Goal: Information Seeking & Learning: Learn about a topic

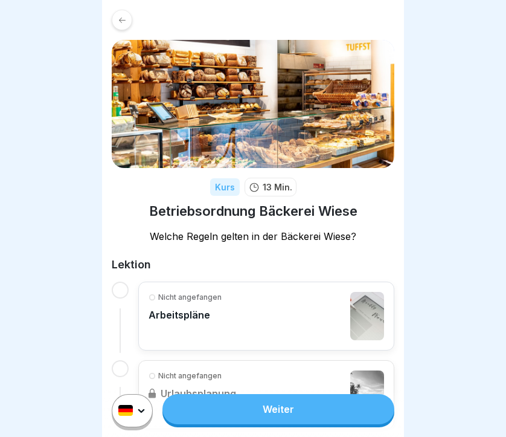
click at [284, 407] on link "Weiter" at bounding box center [278, 409] width 232 height 30
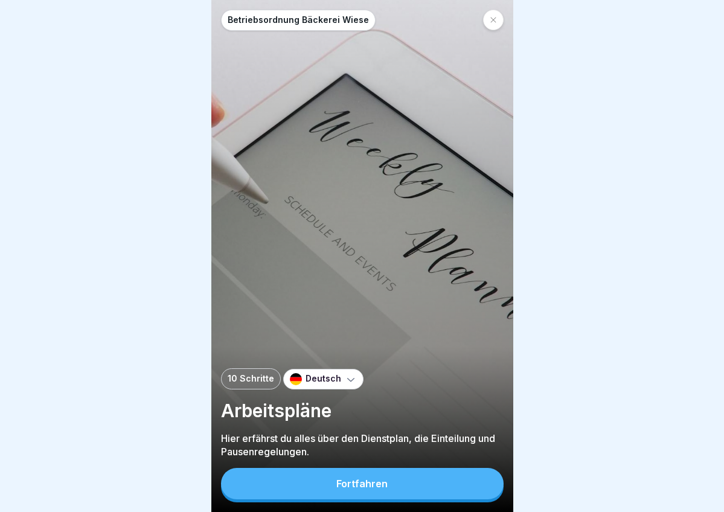
click at [354, 436] on button "Fortfahren" at bounding box center [362, 483] width 283 height 31
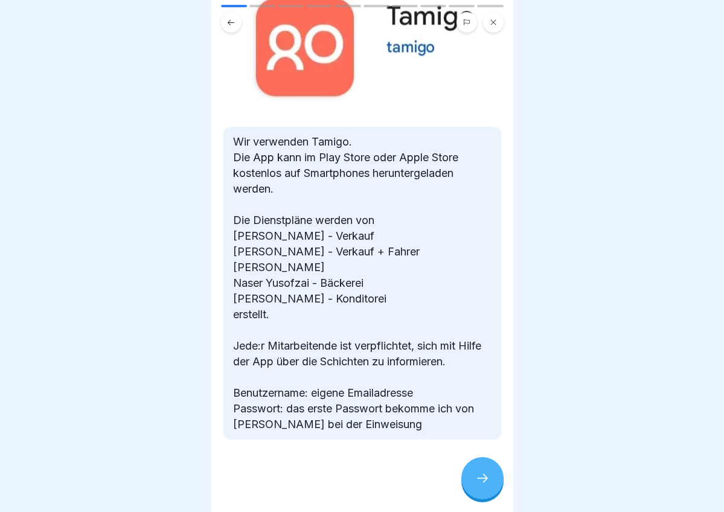
scroll to position [130, 0]
click at [469, 436] on div at bounding box center [482, 478] width 42 height 42
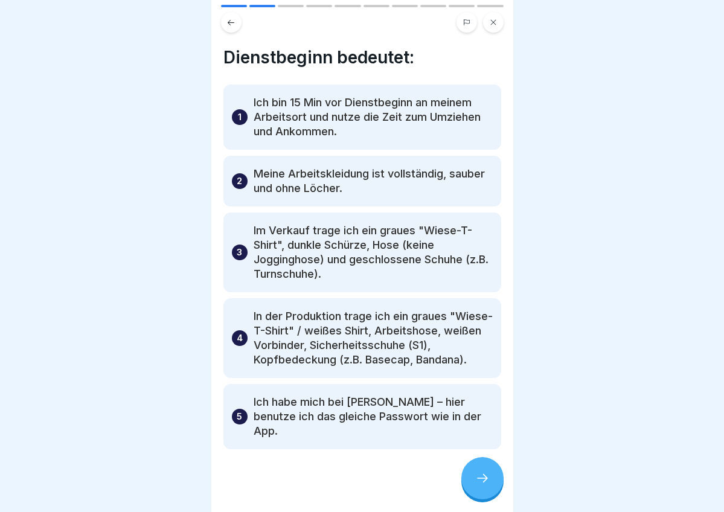
click at [469, 436] on div at bounding box center [482, 478] width 42 height 42
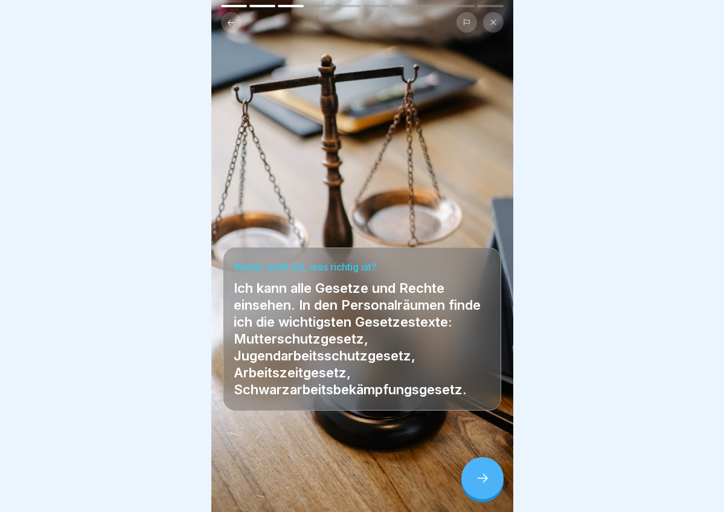
click at [473, 436] on div at bounding box center [482, 478] width 42 height 42
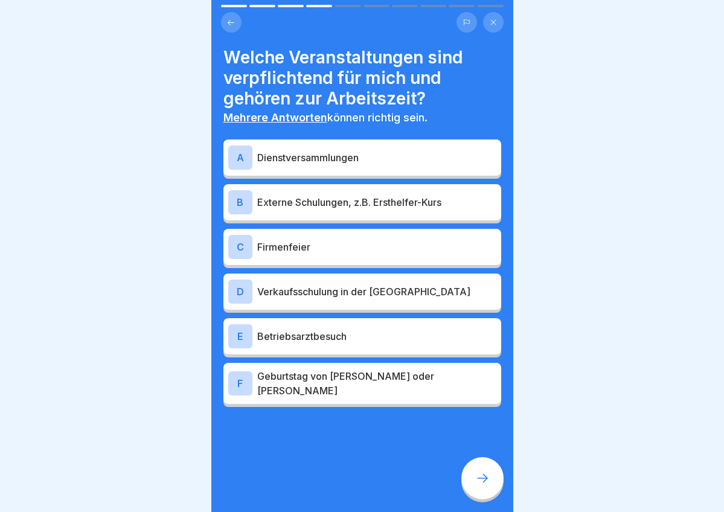
click at [301, 217] on div "B Externe Schulungen, z.B. Ersthelfer-Kurs" at bounding box center [362, 202] width 278 height 36
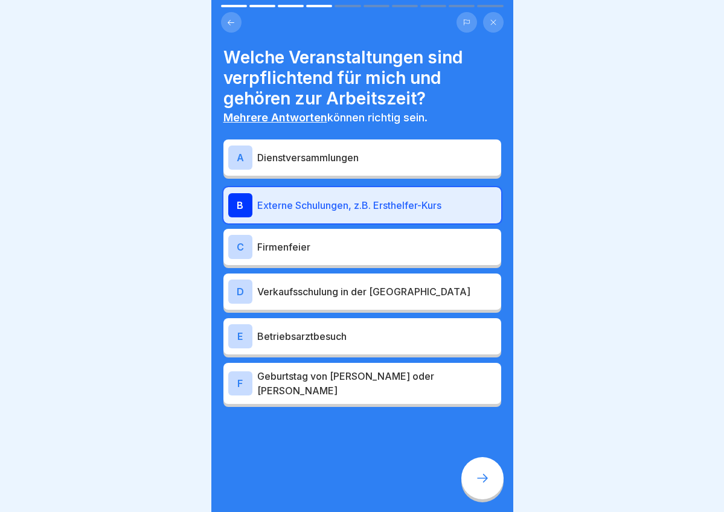
click at [295, 165] on div "A Dienstversammlungen" at bounding box center [362, 158] width 268 height 24
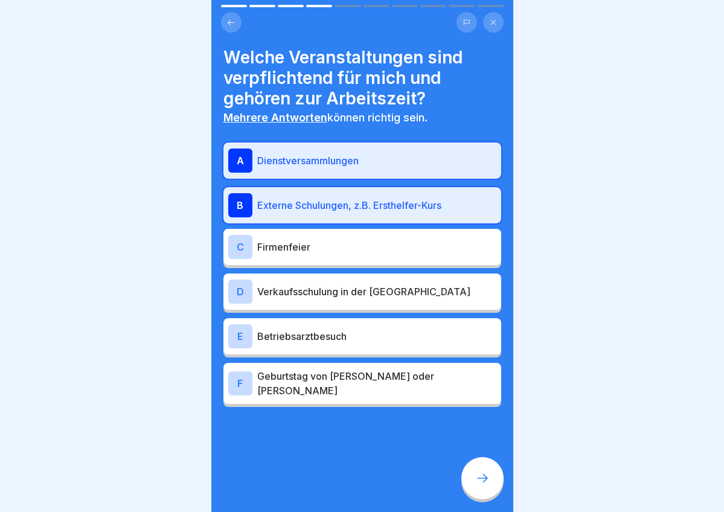
click at [273, 298] on div "D Verkaufsschulung in der [GEOGRAPHIC_DATA]" at bounding box center [362, 292] width 268 height 24
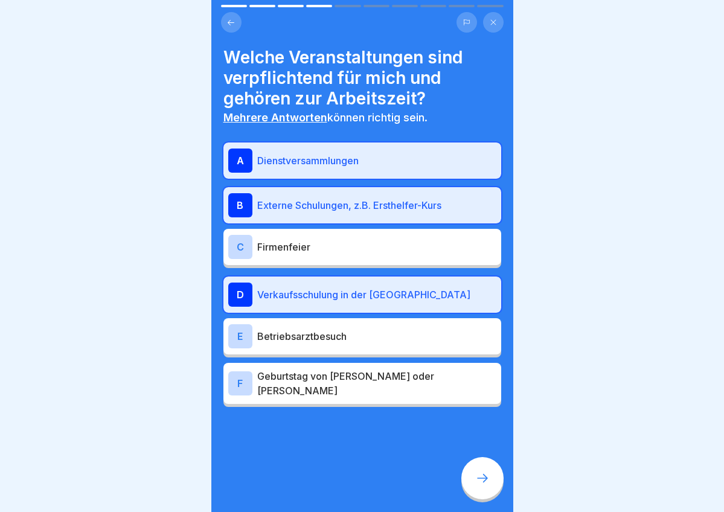
click at [272, 336] on p "Betriebsarztbesuch" at bounding box center [376, 336] width 239 height 14
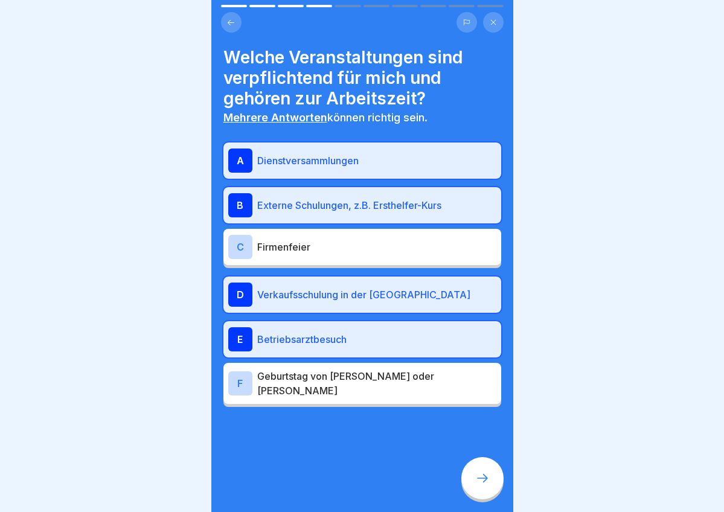
click at [474, 436] on div at bounding box center [482, 478] width 42 height 42
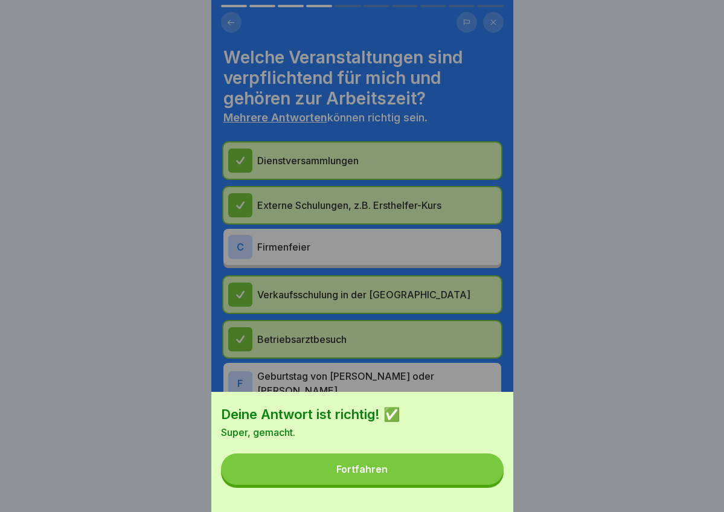
click at [410, 436] on button "Fortfahren" at bounding box center [362, 469] width 283 height 31
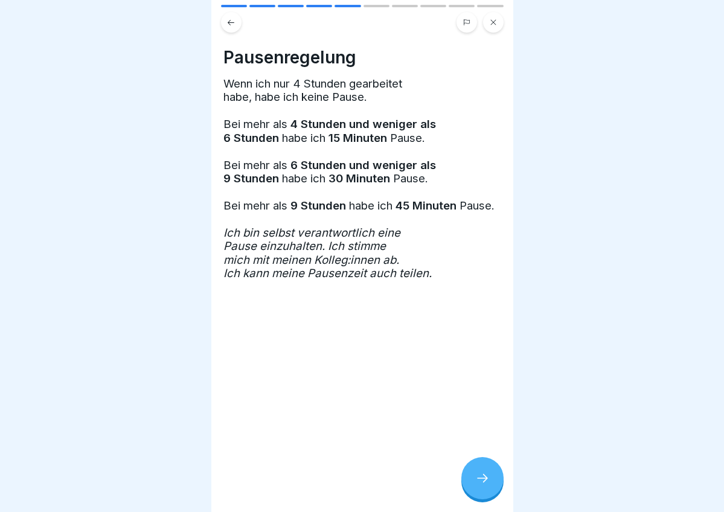
click at [492, 436] on div at bounding box center [482, 478] width 42 height 42
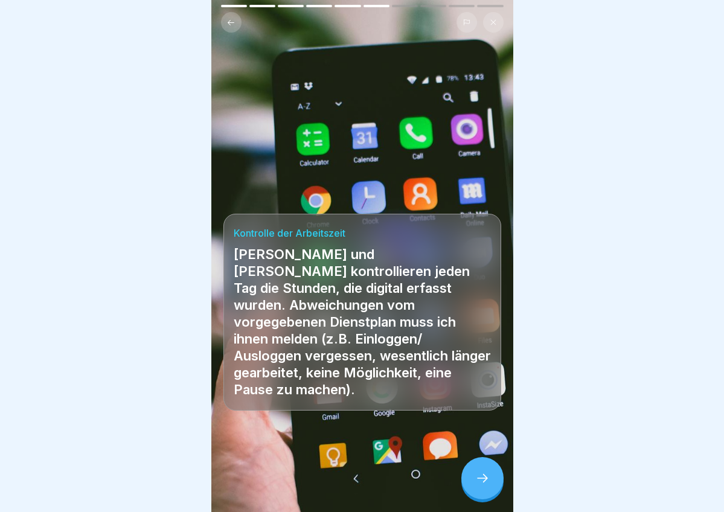
click at [492, 436] on div at bounding box center [482, 478] width 42 height 42
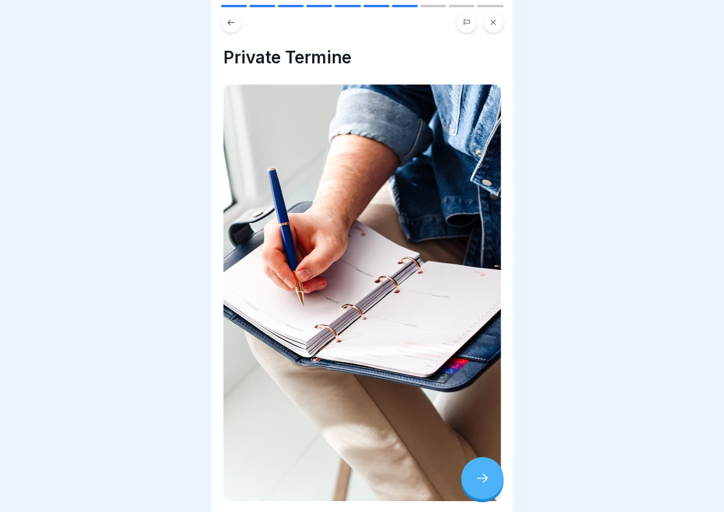
click at [492, 436] on div at bounding box center [482, 478] width 42 height 42
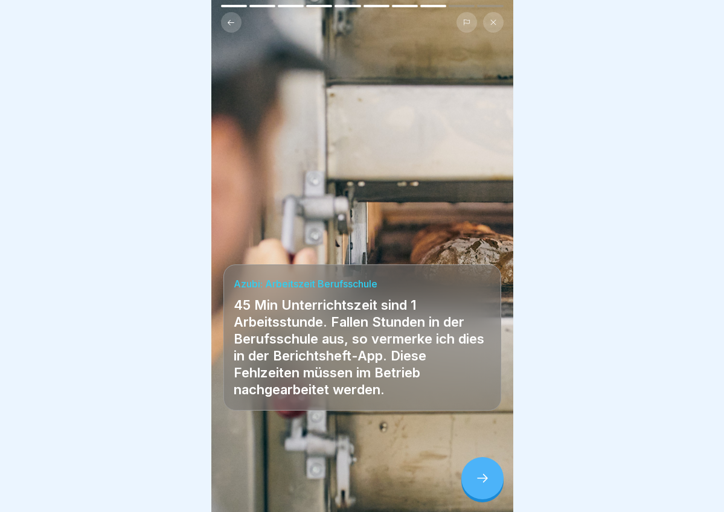
click at [483, 436] on icon at bounding box center [482, 478] width 14 height 14
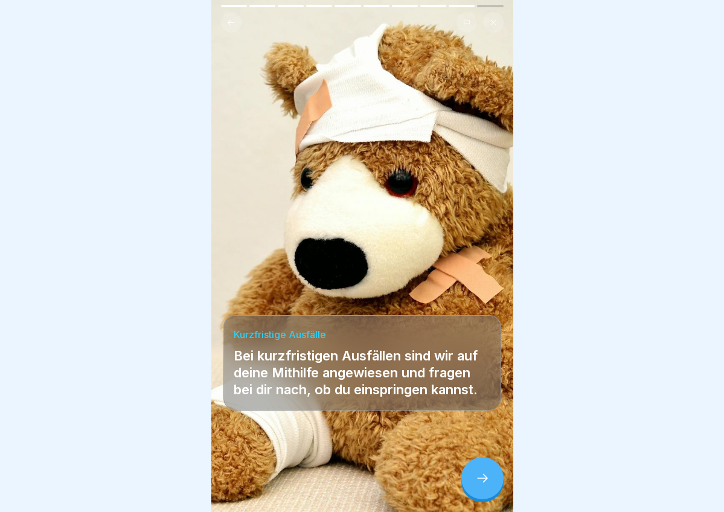
click at [483, 436] on icon at bounding box center [482, 478] width 14 height 14
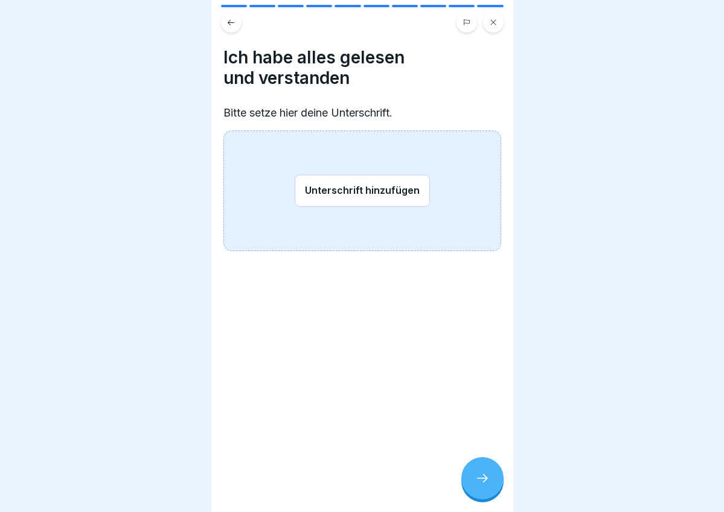
click at [367, 187] on button "Unterschrift hinzufügen" at bounding box center [362, 191] width 135 height 32
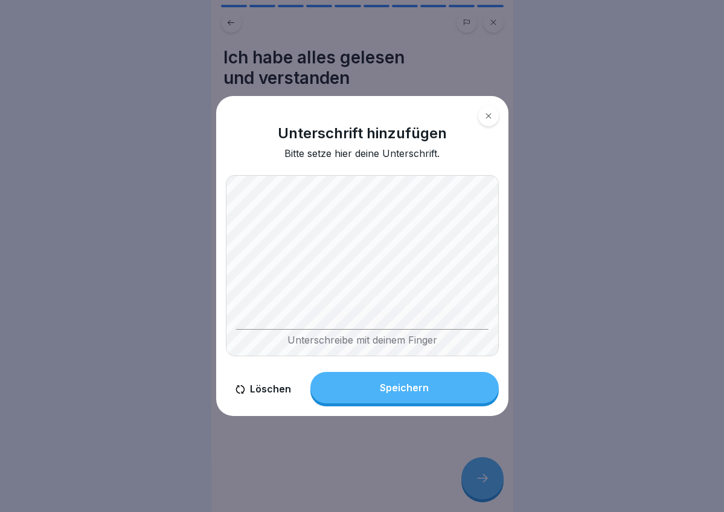
click at [391, 393] on div "Speichern" at bounding box center [404, 387] width 49 height 11
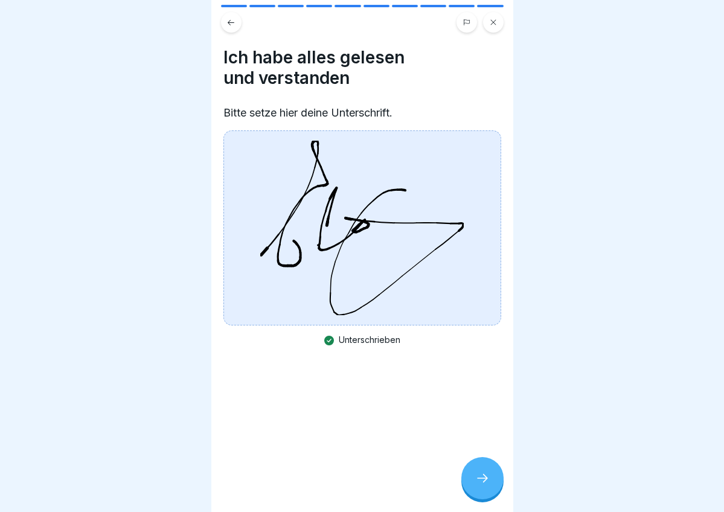
click at [492, 436] on div at bounding box center [482, 478] width 42 height 42
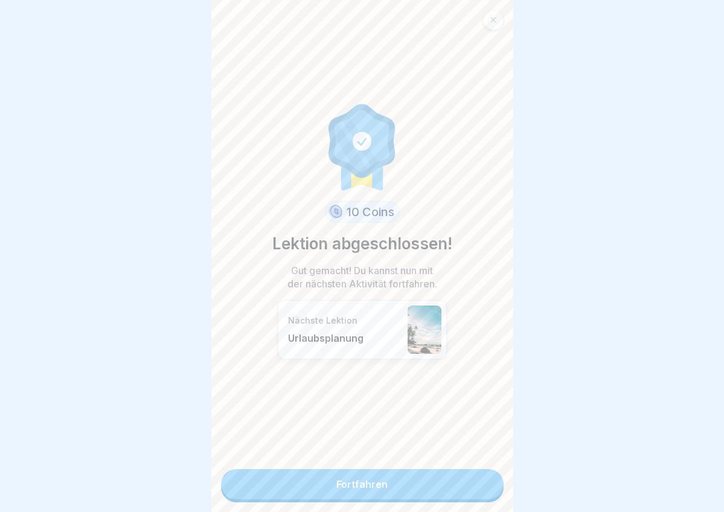
click at [410, 436] on link "Fortfahren" at bounding box center [362, 484] width 283 height 30
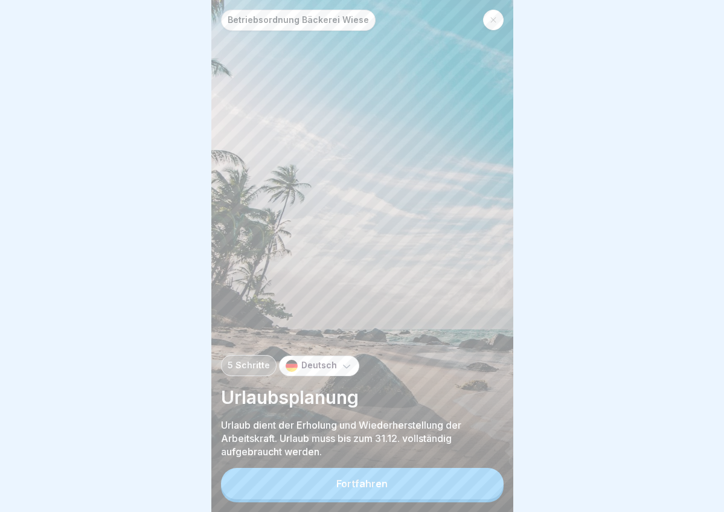
click at [410, 436] on button "Fortfahren" at bounding box center [362, 483] width 283 height 31
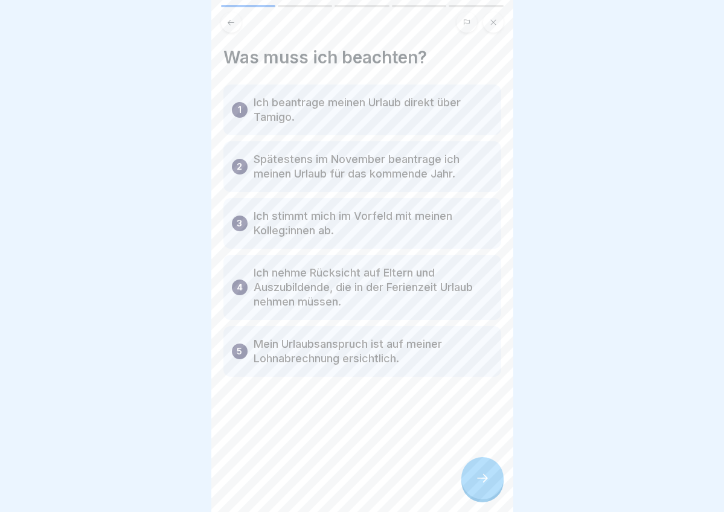
click at [478, 436] on icon at bounding box center [482, 478] width 14 height 14
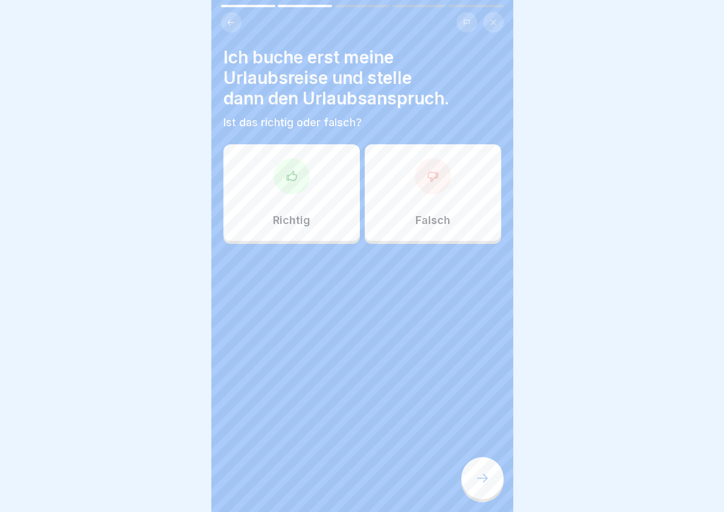
click at [427, 210] on div "Falsch" at bounding box center [433, 192] width 137 height 97
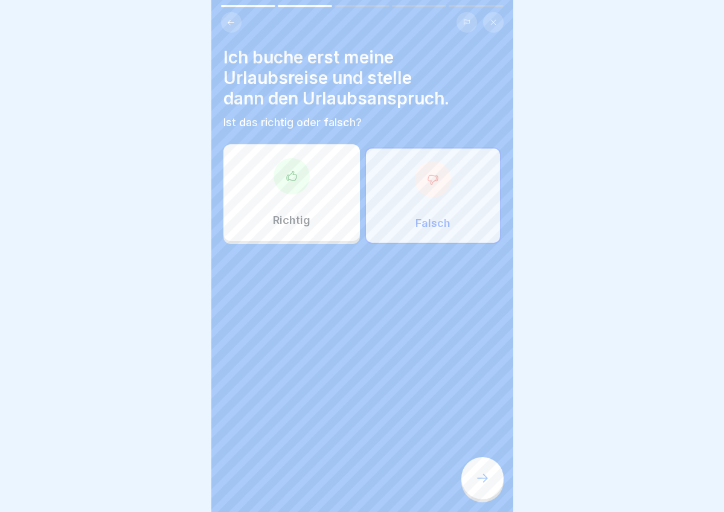
click at [475, 436] on div at bounding box center [482, 478] width 42 height 42
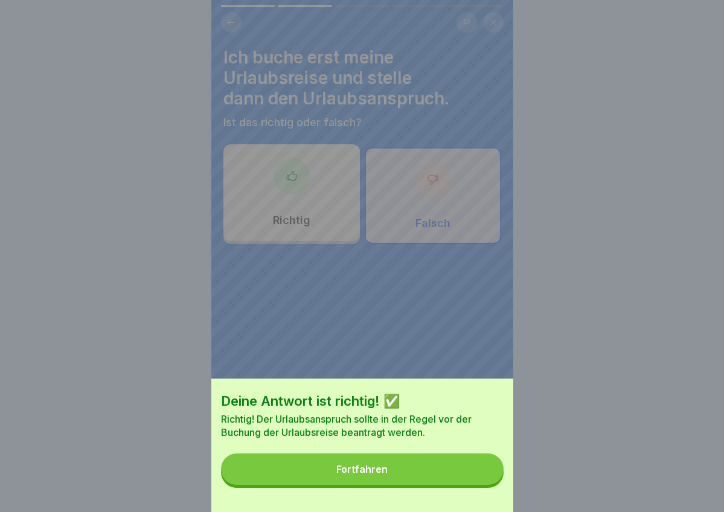
click at [408, 436] on button "Fortfahren" at bounding box center [362, 469] width 283 height 31
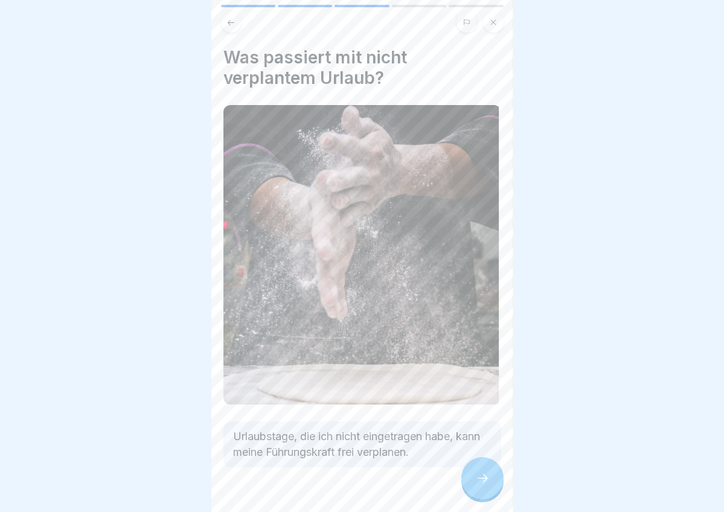
click at [472, 436] on div at bounding box center [482, 478] width 42 height 42
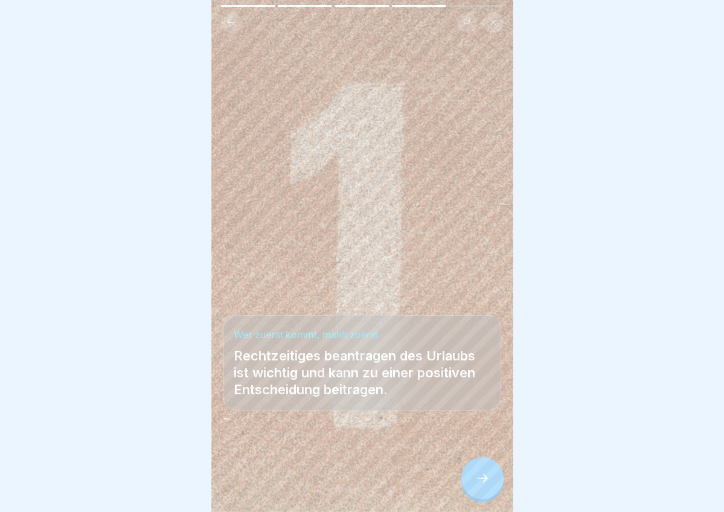
click at [483, 436] on icon at bounding box center [482, 478] width 14 height 14
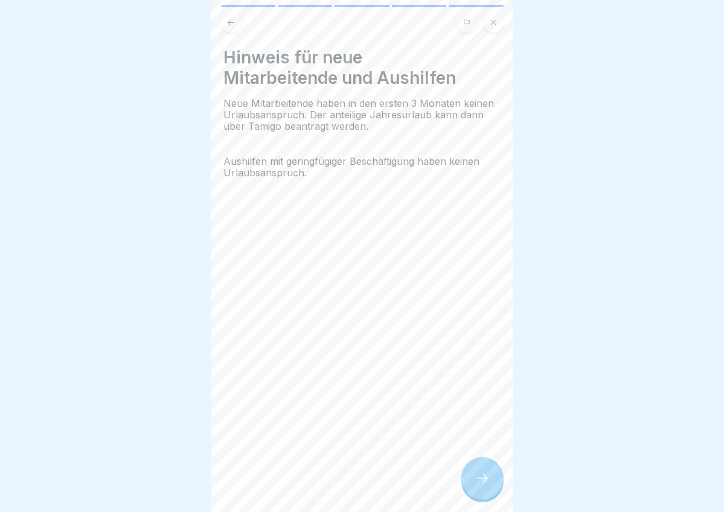
click at [483, 436] on icon at bounding box center [482, 478] width 14 height 14
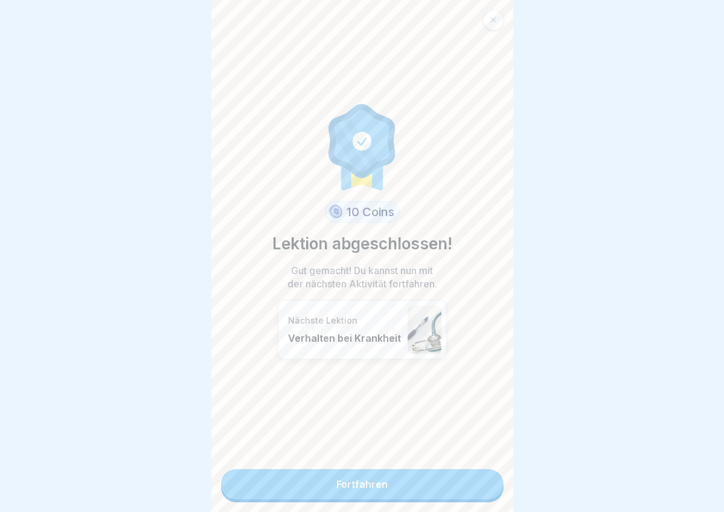
click at [373, 436] on link "Fortfahren" at bounding box center [362, 484] width 283 height 30
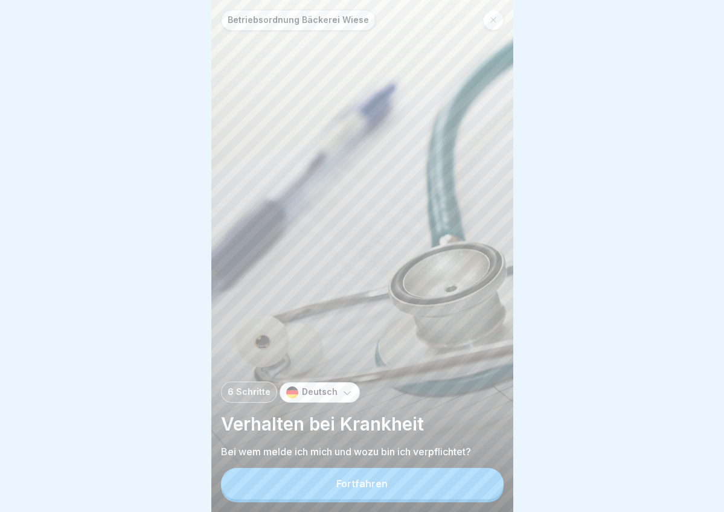
click at [373, 436] on div "Fortfahren" at bounding box center [361, 483] width 51 height 11
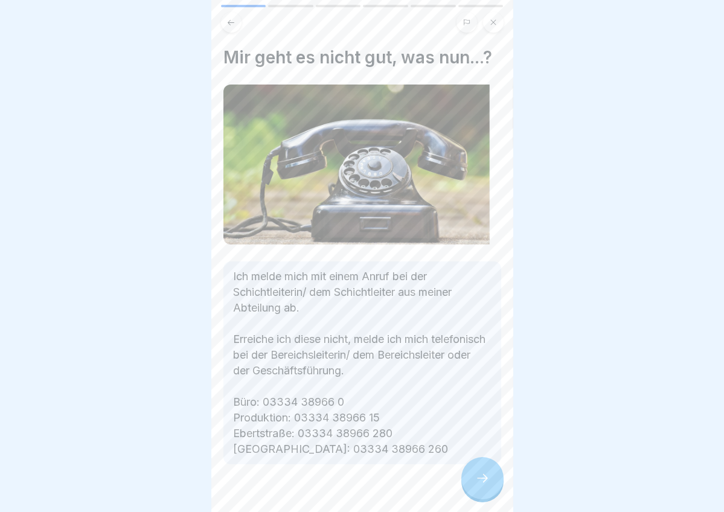
click at [478, 436] on div at bounding box center [482, 478] width 42 height 42
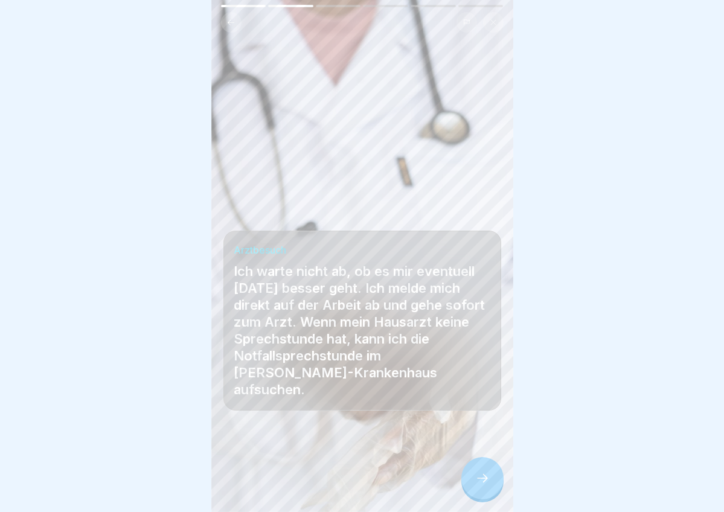
click at [477, 436] on div at bounding box center [482, 478] width 42 height 42
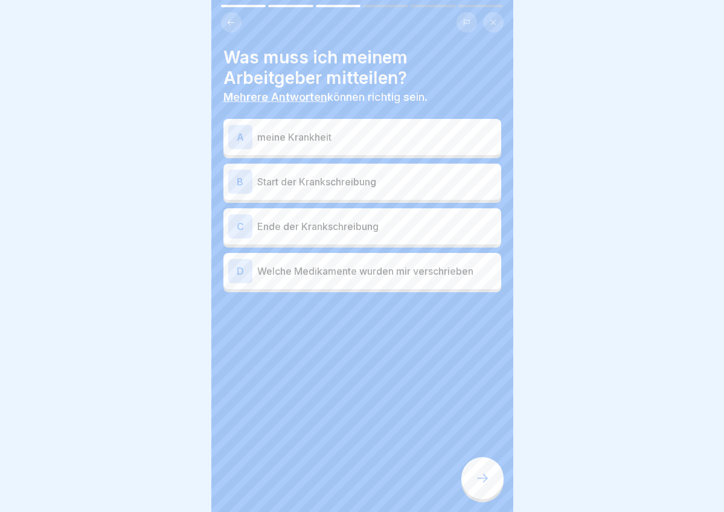
click at [353, 176] on p "Start der Krankschreibung" at bounding box center [376, 182] width 239 height 14
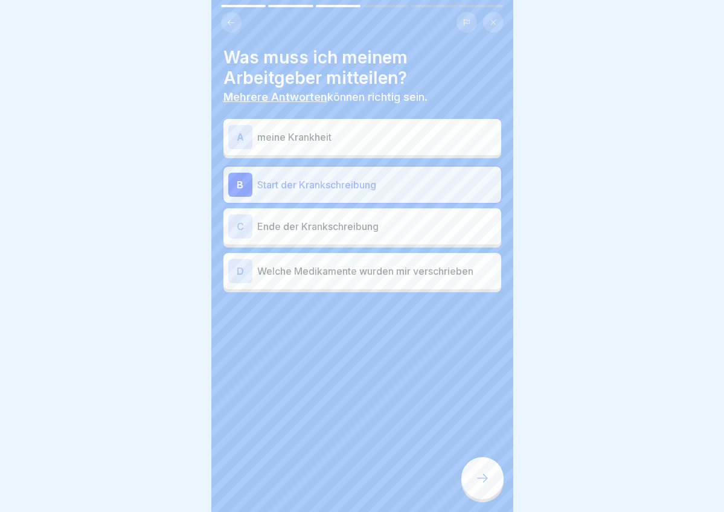
click at [385, 211] on div "C Ende der Krankschreibung" at bounding box center [362, 226] width 278 height 36
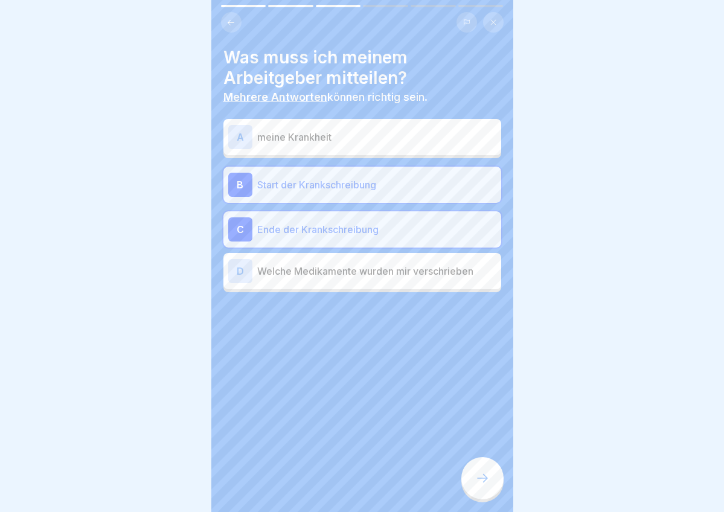
click at [479, 436] on icon at bounding box center [482, 478] width 14 height 14
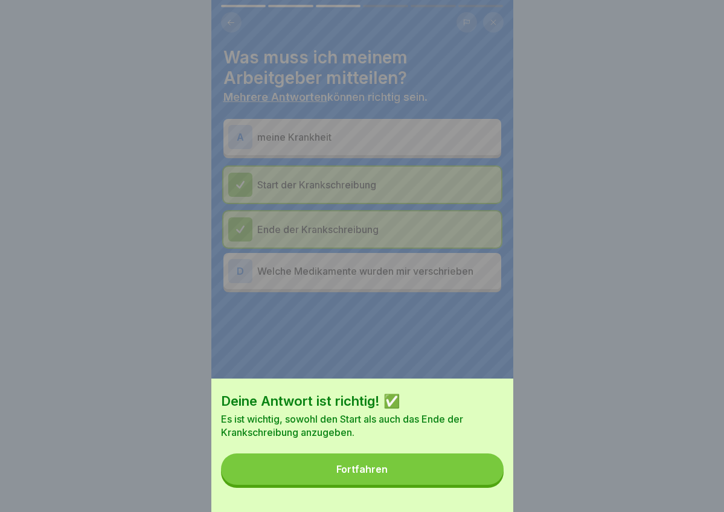
click at [464, 436] on button "Fortfahren" at bounding box center [362, 469] width 283 height 31
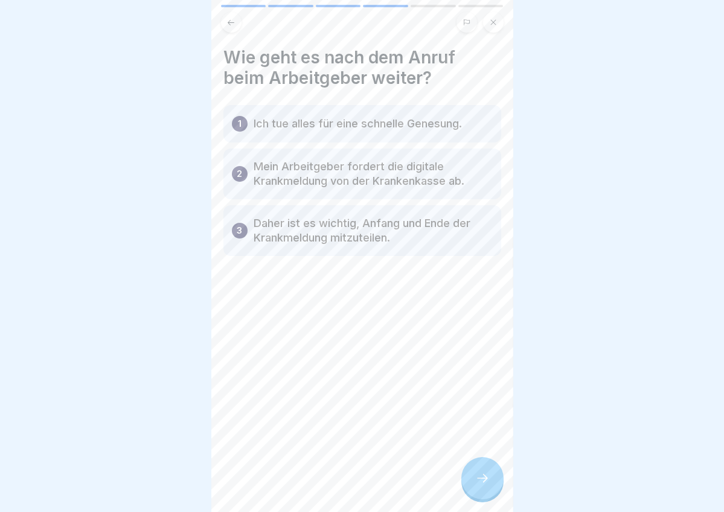
click at [425, 133] on div "1 Ich tue alles für eine schnelle Genesung." at bounding box center [362, 123] width 278 height 37
click at [499, 436] on div at bounding box center [482, 478] width 42 height 42
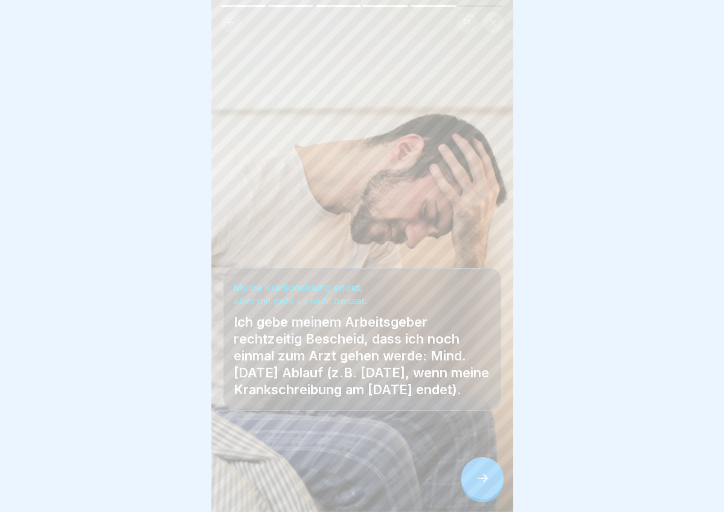
click at [488, 436] on icon at bounding box center [482, 478] width 14 height 14
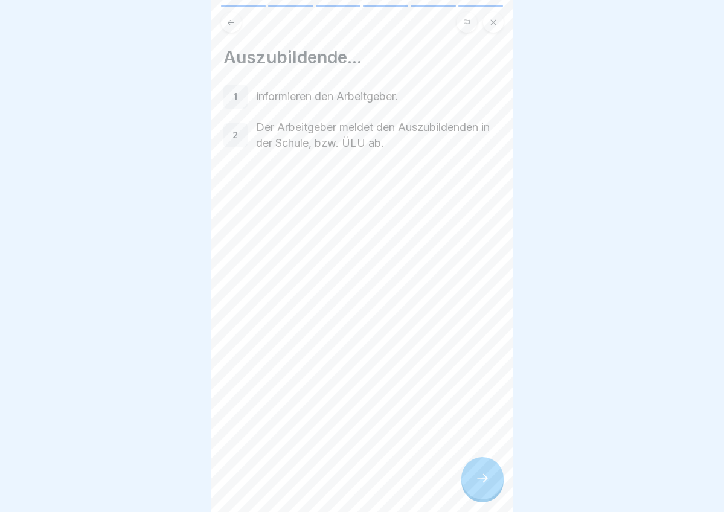
click at [488, 436] on icon at bounding box center [482, 478] width 14 height 14
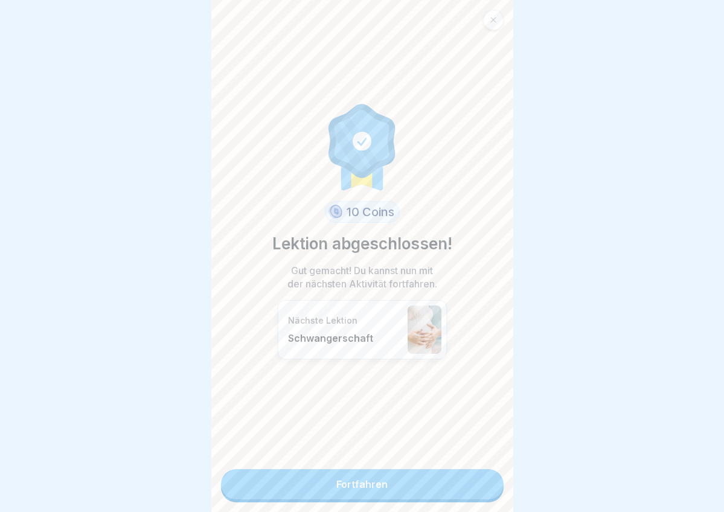
click at [360, 436] on link "Fortfahren" at bounding box center [362, 484] width 283 height 30
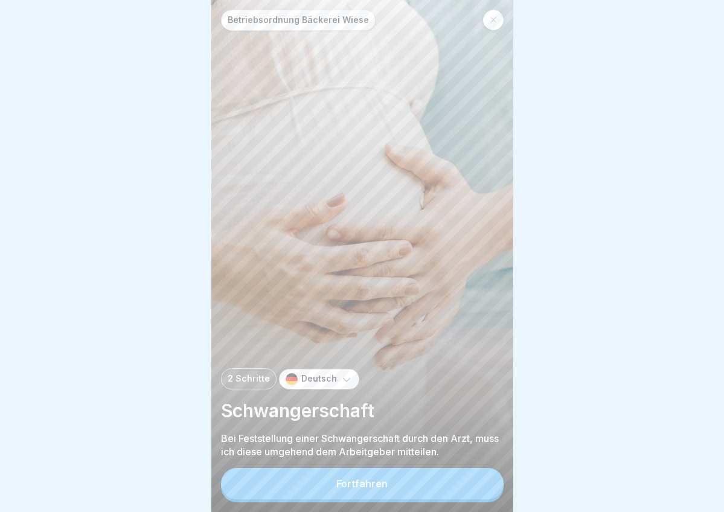
click at [360, 436] on div "Fortfahren" at bounding box center [361, 483] width 51 height 11
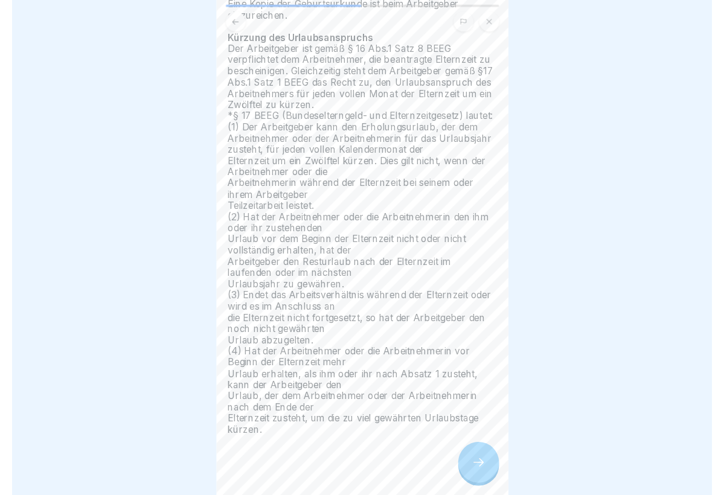
scroll to position [203, 0]
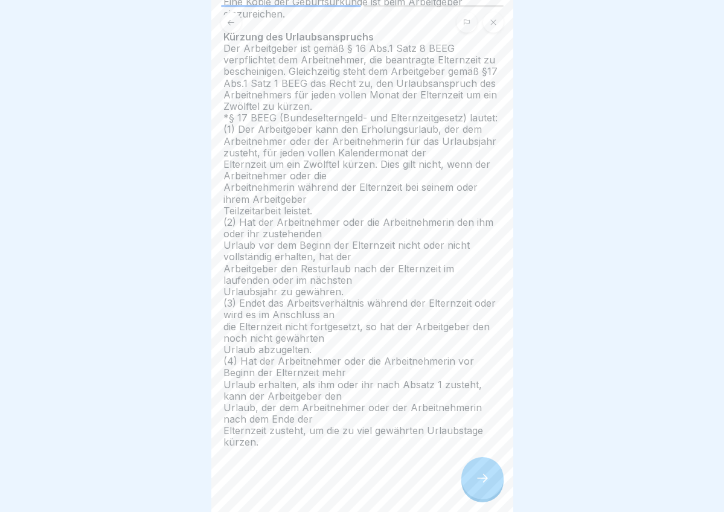
click at [487, 436] on div at bounding box center [482, 478] width 42 height 42
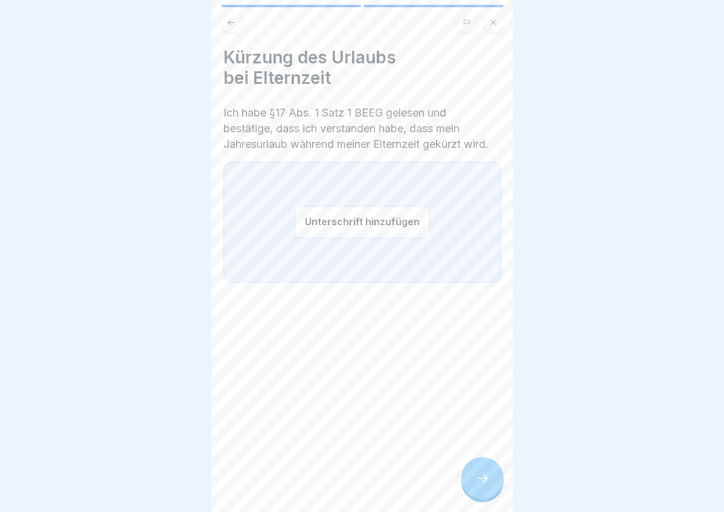
click at [330, 214] on button "Unterschrift hinzufügen" at bounding box center [362, 222] width 135 height 32
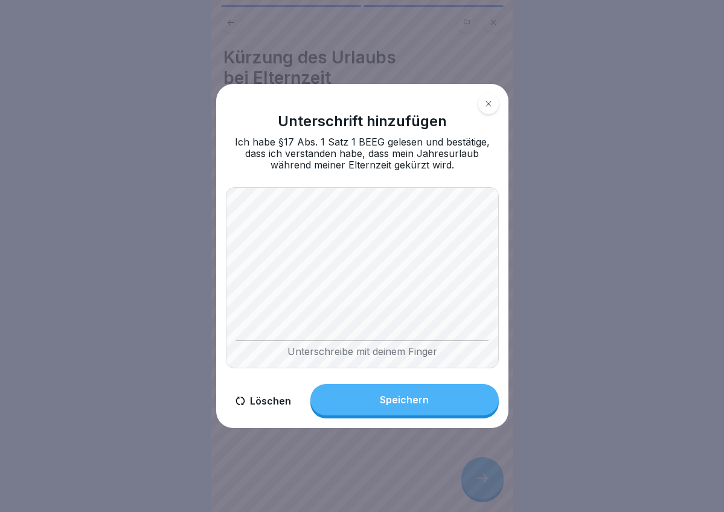
click at [378, 411] on button "Speichern" at bounding box center [404, 399] width 188 height 31
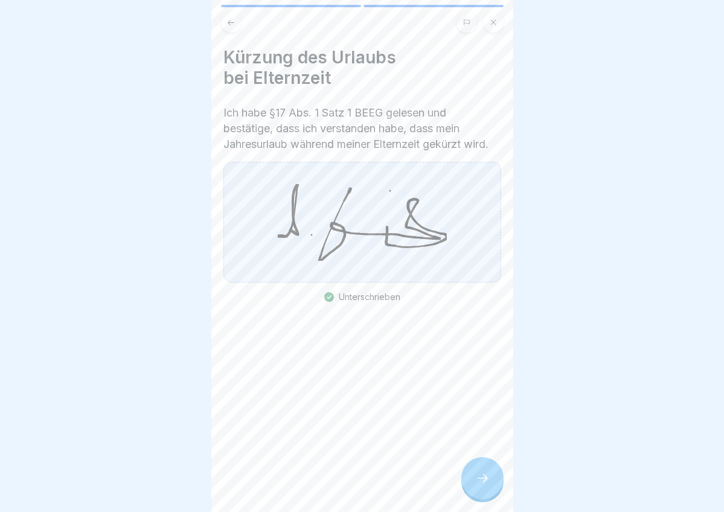
click at [480, 436] on icon at bounding box center [482, 478] width 14 height 14
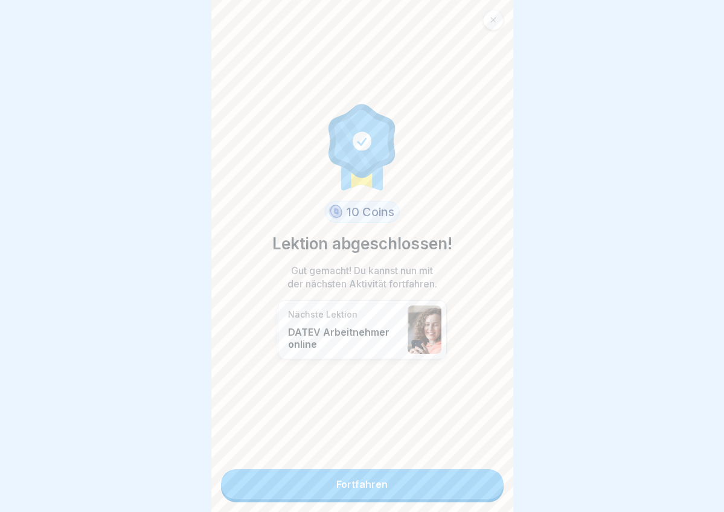
click at [333, 436] on link "Fortfahren" at bounding box center [362, 484] width 283 height 30
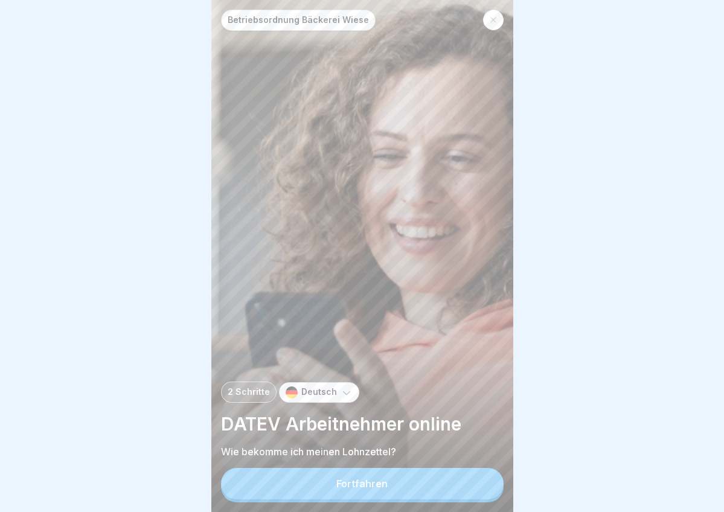
click at [380, 436] on button "Fortfahren" at bounding box center [362, 483] width 283 height 31
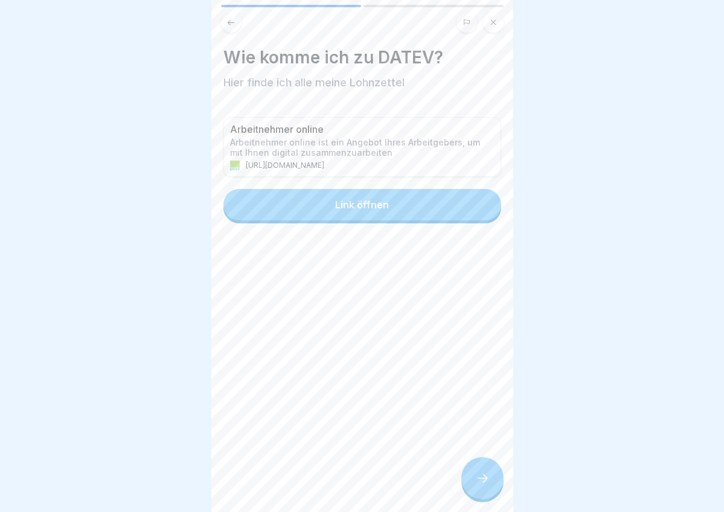
click at [315, 161] on div "[URL][DOMAIN_NAME]" at bounding box center [362, 166] width 265 height 10
click at [352, 187] on div "Arbeitnehmer online Arbeitnehmer online ist ein Angebot Ihres Arbeitgebers, um …" at bounding box center [362, 170] width 278 height 106
click at [354, 199] on div "Link öffnen" at bounding box center [362, 204] width 54 height 11
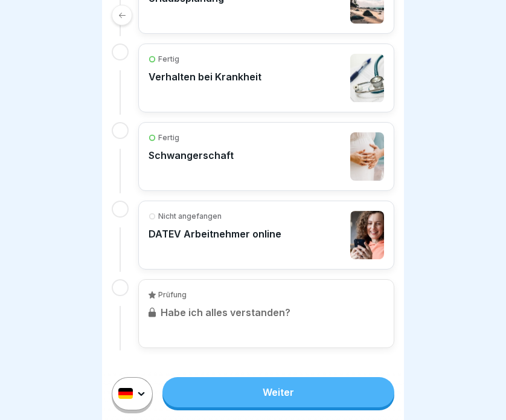
scroll to position [394, 0]
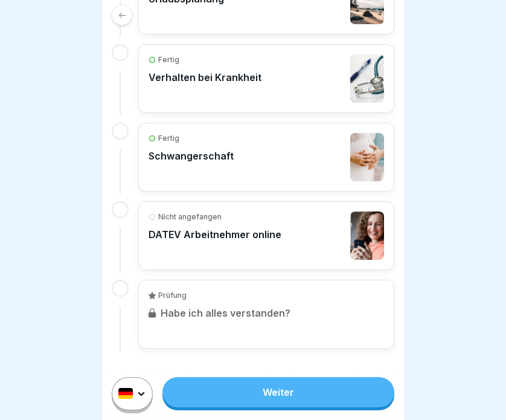
click at [214, 219] on p "Nicht angefangen" at bounding box center [189, 216] width 63 height 11
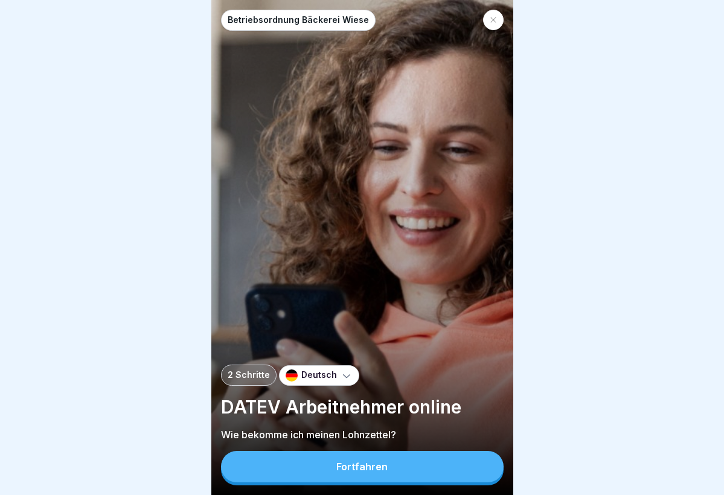
click at [435, 419] on button "Fortfahren" at bounding box center [362, 466] width 283 height 31
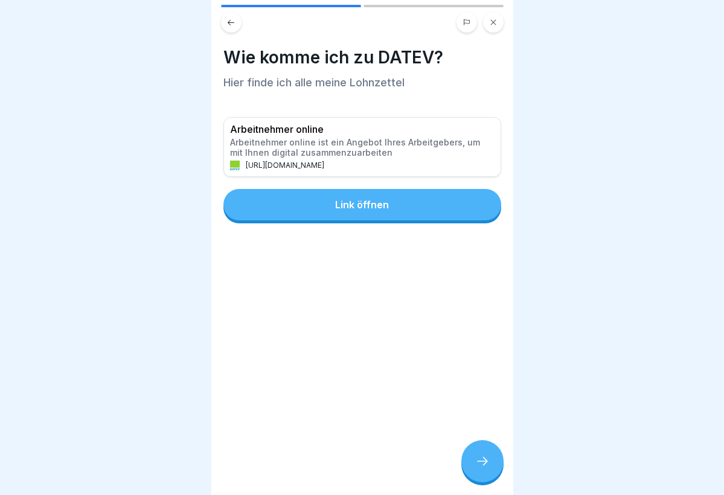
click at [472, 419] on div at bounding box center [482, 461] width 42 height 42
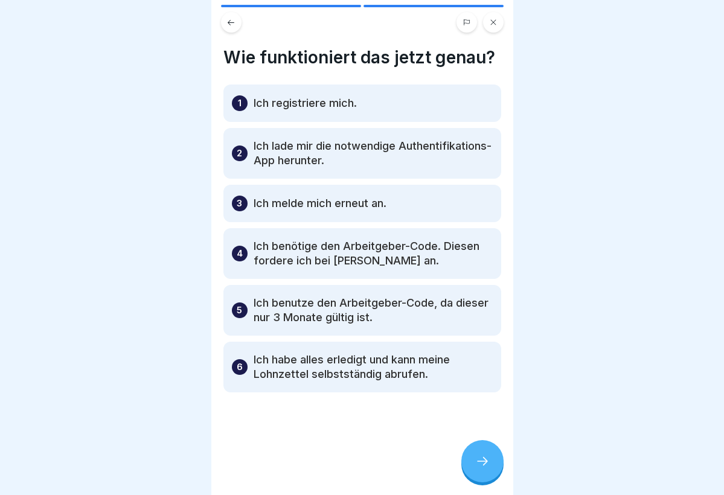
click at [483, 419] on icon at bounding box center [482, 461] width 14 height 14
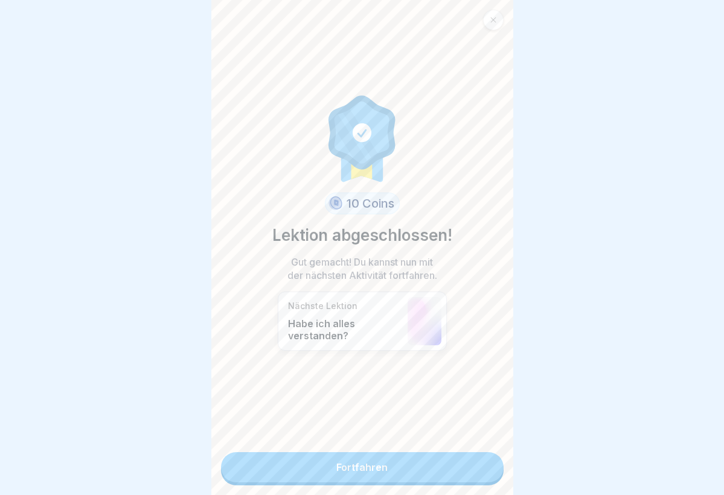
click at [344, 419] on link "Fortfahren" at bounding box center [362, 467] width 283 height 30
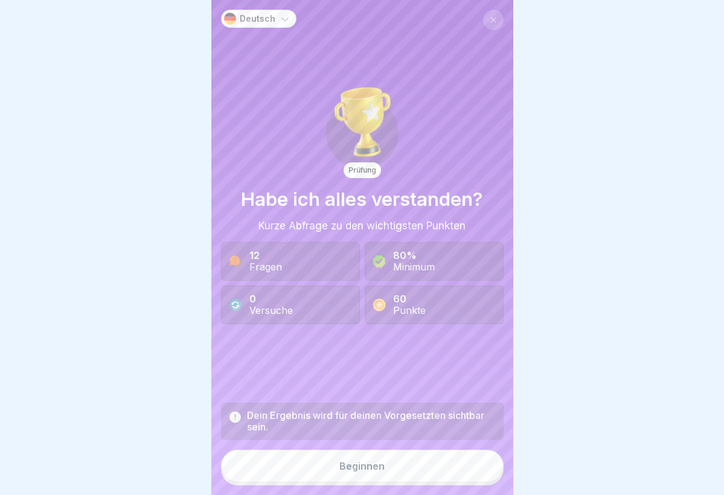
click at [381, 419] on div "Beginnen" at bounding box center [361, 466] width 45 height 11
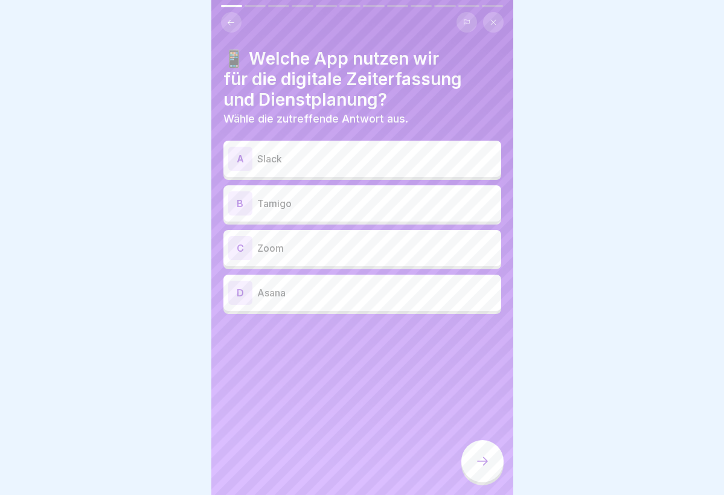
click at [330, 199] on p "Tamigo" at bounding box center [376, 203] width 239 height 14
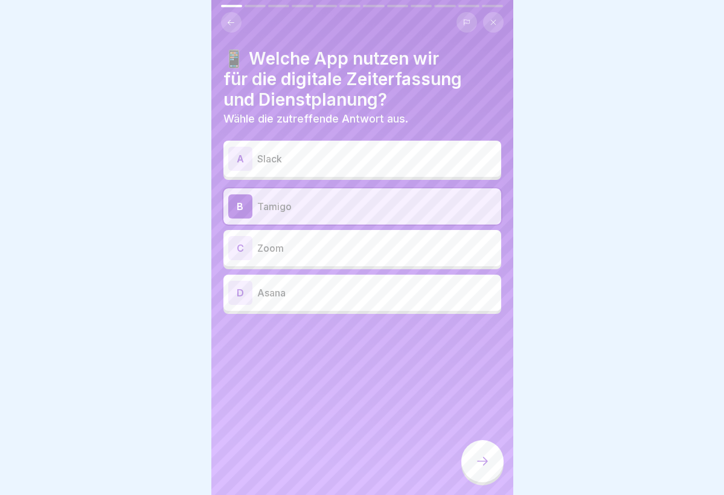
click at [486, 419] on icon at bounding box center [482, 461] width 14 height 14
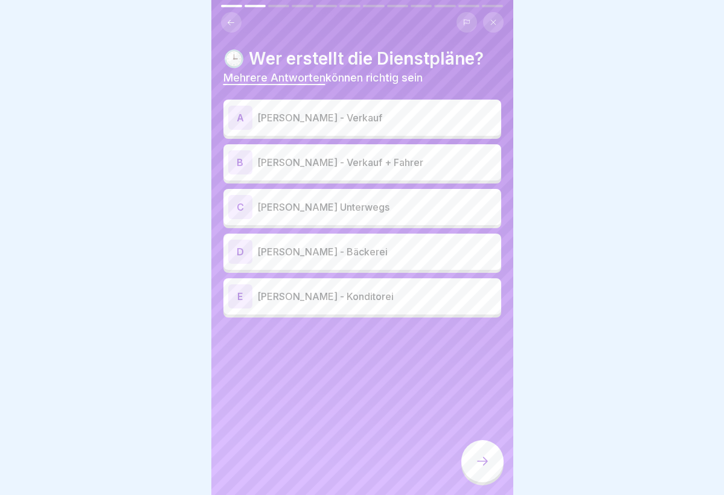
click at [396, 124] on div "A [PERSON_NAME] - Verkauf" at bounding box center [362, 118] width 268 height 24
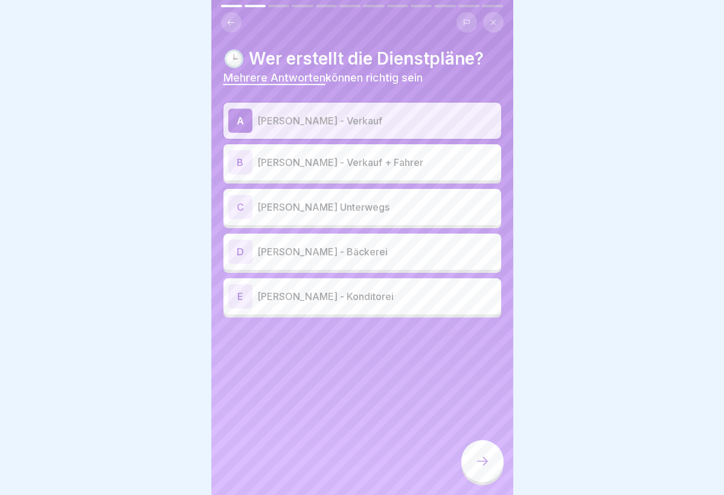
click at [361, 214] on div "C [PERSON_NAME] Unterwegs" at bounding box center [362, 207] width 268 height 24
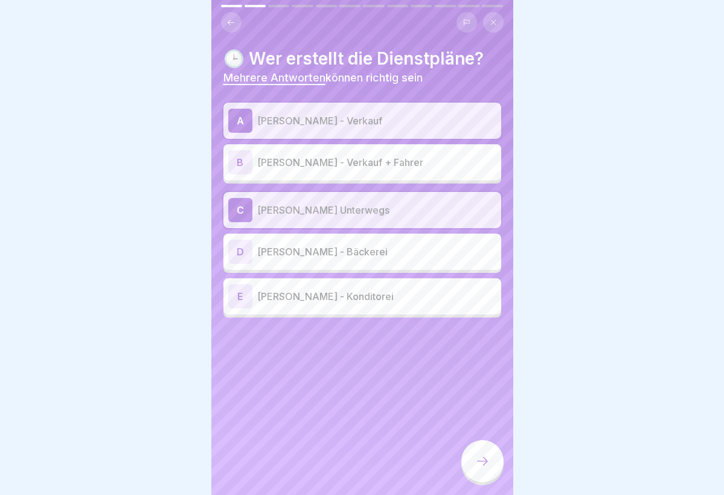
click at [354, 264] on div "D [PERSON_NAME] - Bäckerei" at bounding box center [362, 252] width 278 height 36
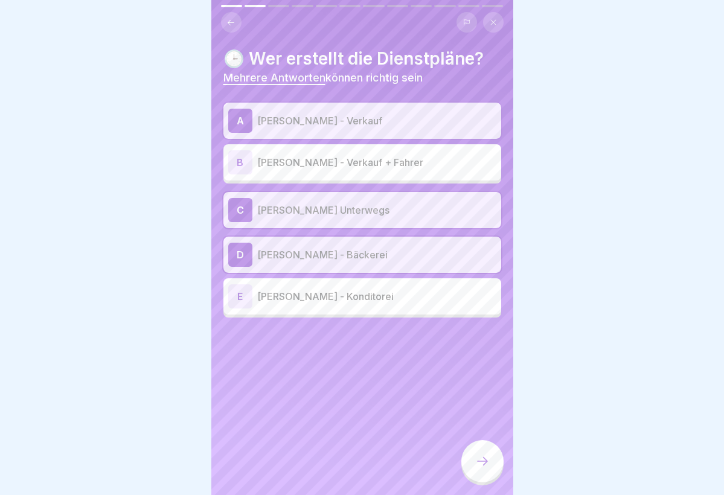
click at [354, 306] on div "E [PERSON_NAME] - Konditorei" at bounding box center [362, 296] width 268 height 24
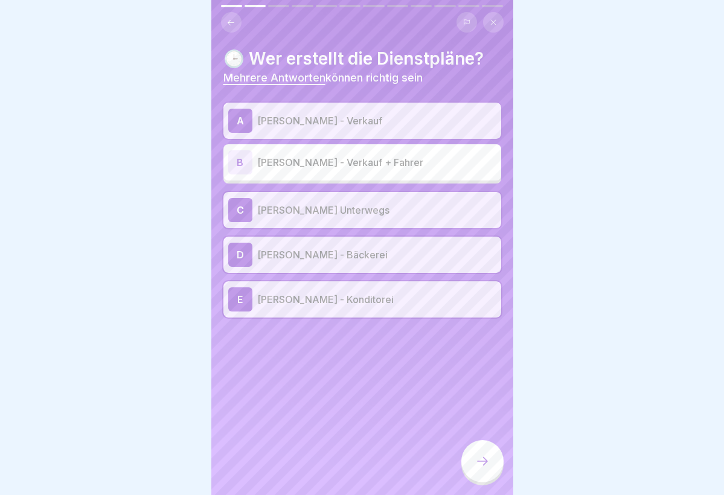
click at [355, 171] on div "B [PERSON_NAME] - Verkauf + Fahrer" at bounding box center [362, 162] width 268 height 24
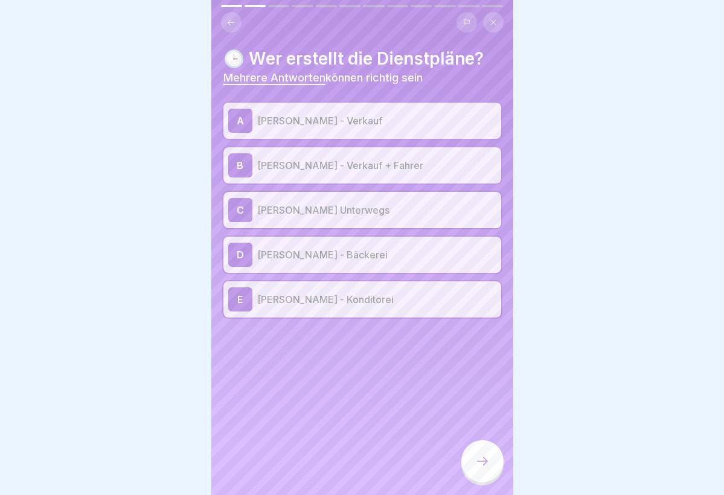
click at [476, 419] on div at bounding box center [482, 461] width 42 height 42
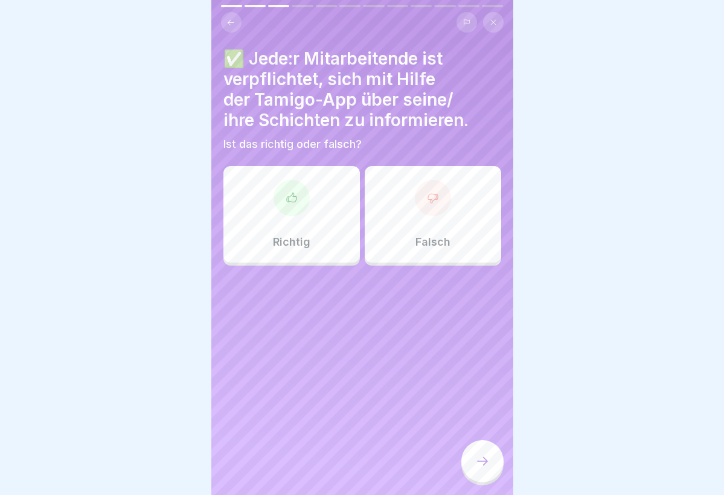
click at [309, 237] on p "Richtig" at bounding box center [291, 242] width 37 height 13
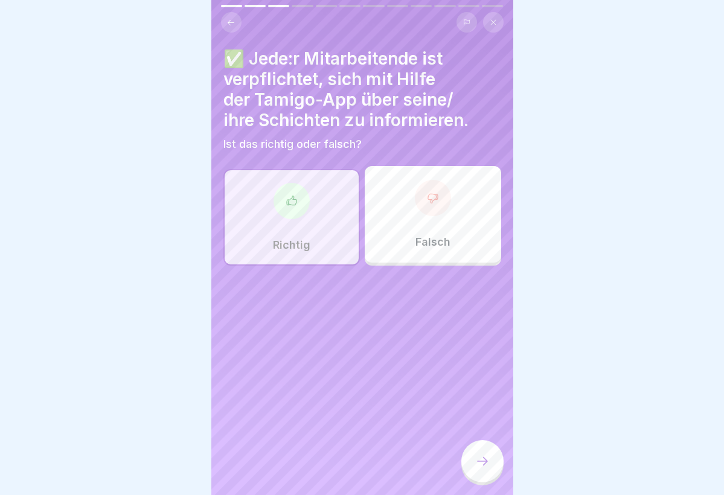
click at [487, 419] on div at bounding box center [482, 461] width 42 height 42
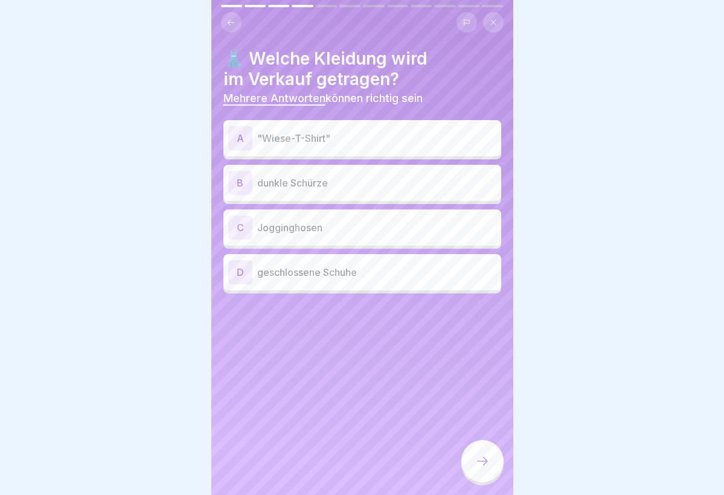
click at [371, 182] on p "dunkle Schürze" at bounding box center [376, 183] width 239 height 14
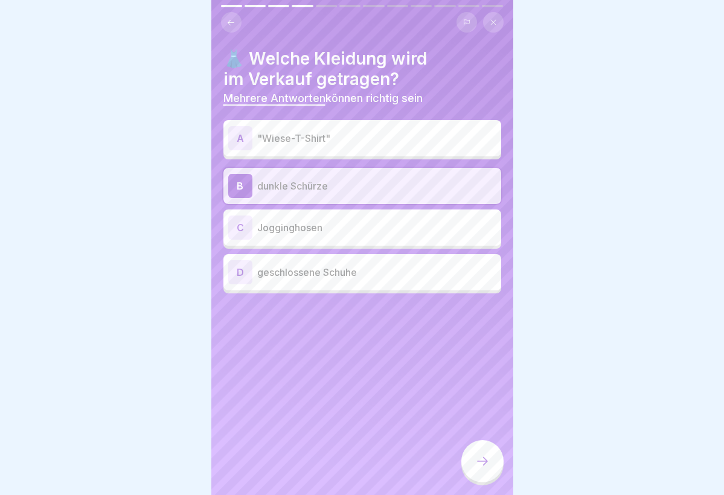
click at [374, 266] on p "geschlossene Schuhe" at bounding box center [376, 272] width 239 height 14
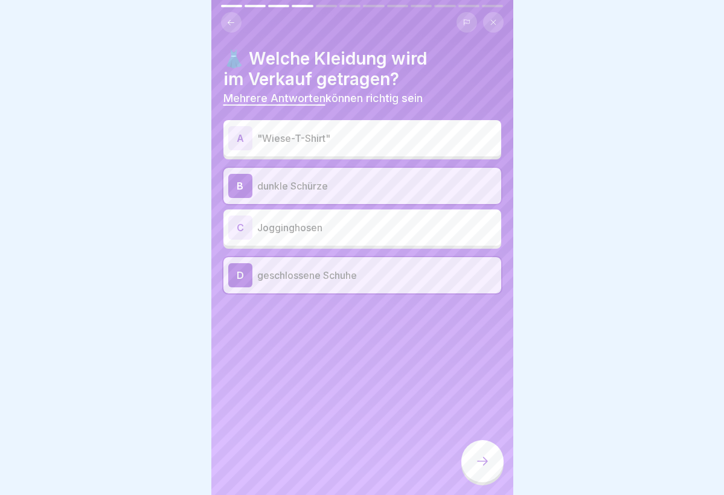
click at [364, 159] on div "A "Wiese-T-Shirt" B dunkle Schürze C Jogginghosen D geschlossene Schuhe" at bounding box center [362, 208] width 278 height 170
click at [374, 143] on p ""Wiese-T-Shirt"" at bounding box center [376, 138] width 239 height 14
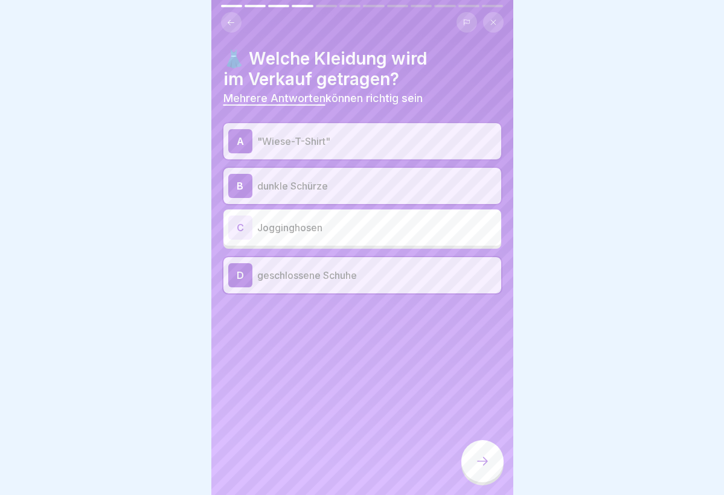
click at [481, 419] on icon at bounding box center [482, 461] width 14 height 14
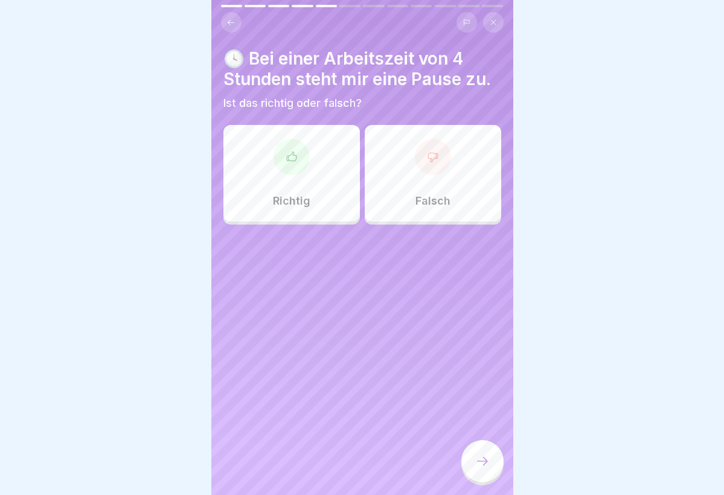
click at [437, 185] on div "Falsch" at bounding box center [433, 173] width 137 height 97
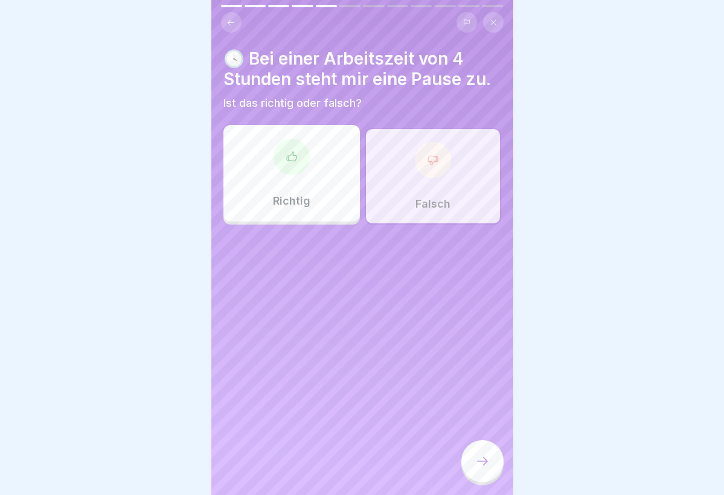
click at [479, 419] on icon at bounding box center [482, 461] width 14 height 14
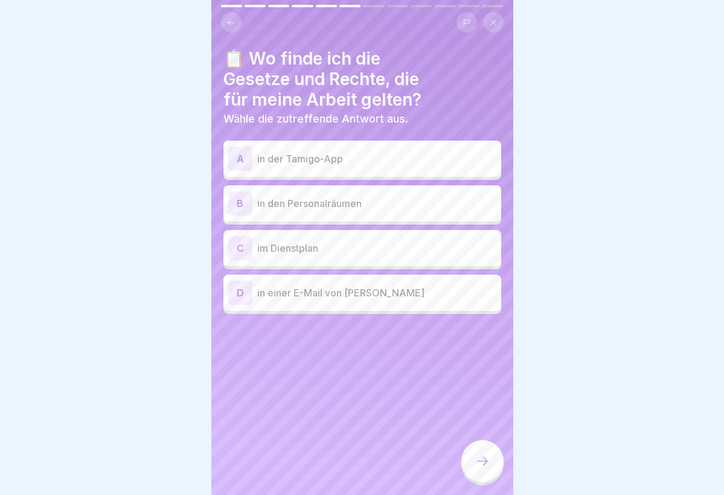
click at [350, 161] on p "in der Tamigo-App" at bounding box center [376, 159] width 239 height 14
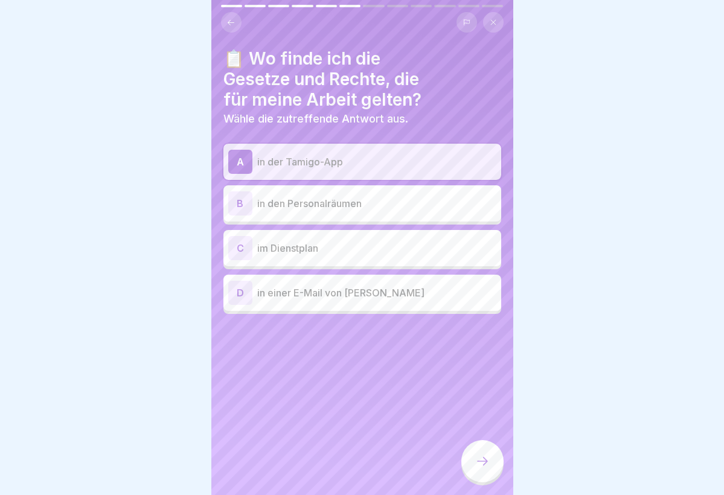
click at [342, 213] on div "B in den Personalräumen" at bounding box center [362, 203] width 268 height 24
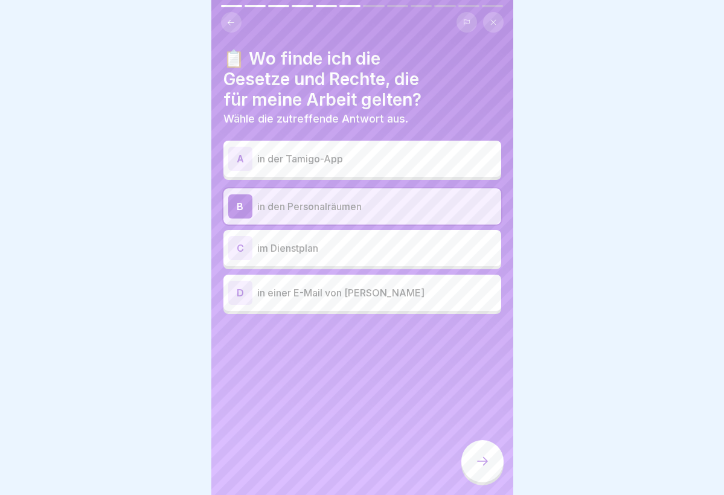
click at [486, 419] on div at bounding box center [482, 461] width 42 height 42
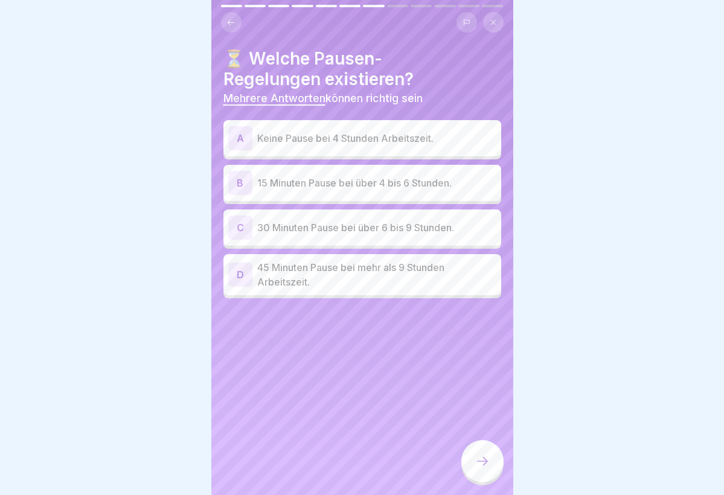
click at [406, 144] on p "Keine Pause bei 4 Stunden Arbeitszeit." at bounding box center [376, 138] width 239 height 14
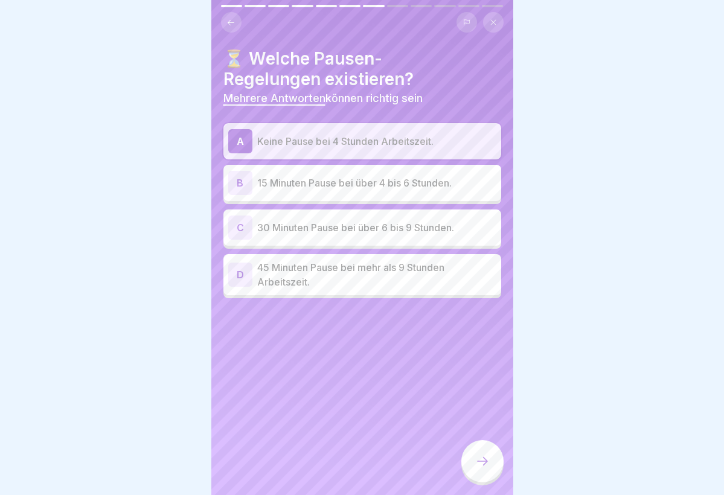
click at [404, 182] on p "15 Minuten Pause bei über 4 bis 6 Stunden." at bounding box center [376, 183] width 239 height 14
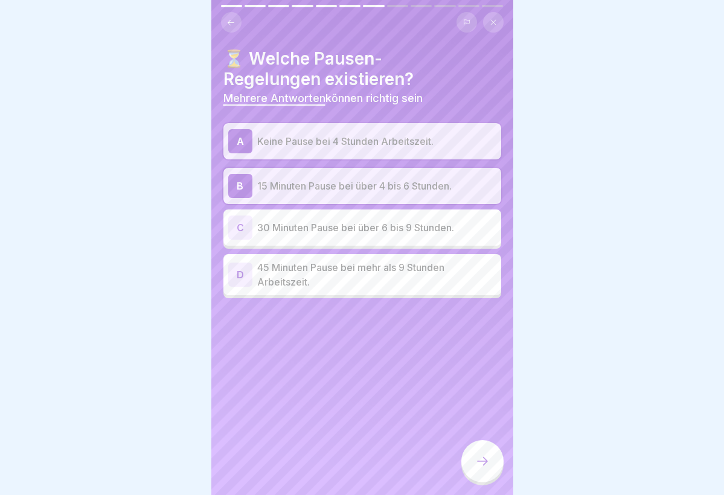
click at [399, 217] on div "C 30 Minuten Pause bei über 6 bis 9 Stunden." at bounding box center [362, 228] width 268 height 24
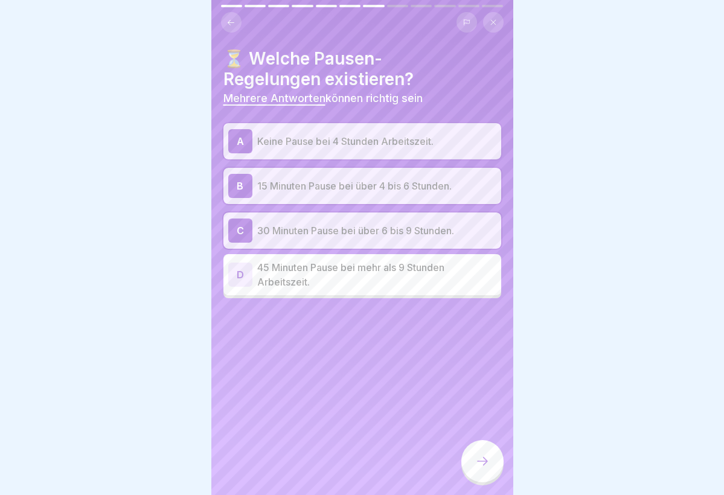
click at [397, 285] on p "45 Minuten Pause bei mehr als 9 Stunden Arbeitszeit." at bounding box center [376, 274] width 239 height 29
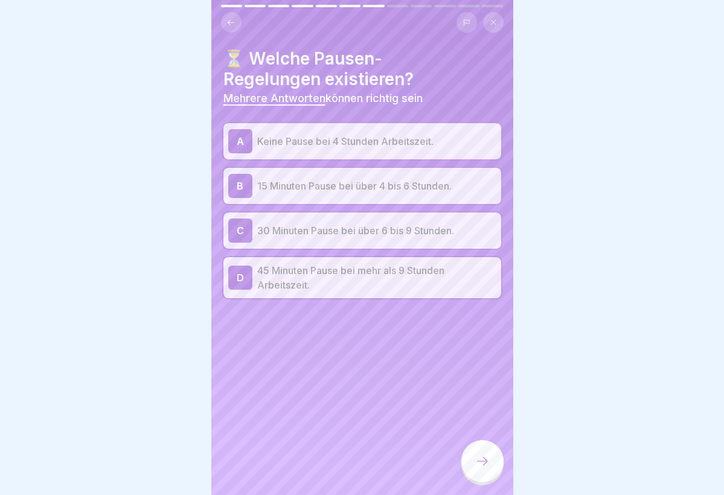
click at [477, 419] on div at bounding box center [482, 461] width 42 height 42
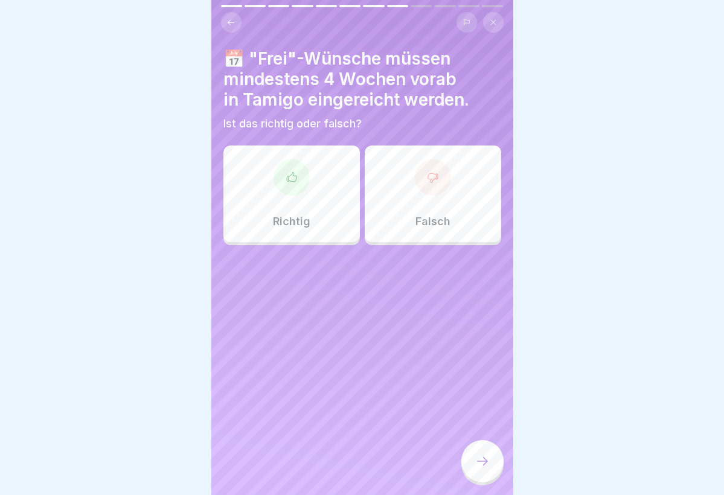
click at [322, 194] on div "Richtig" at bounding box center [291, 194] width 137 height 97
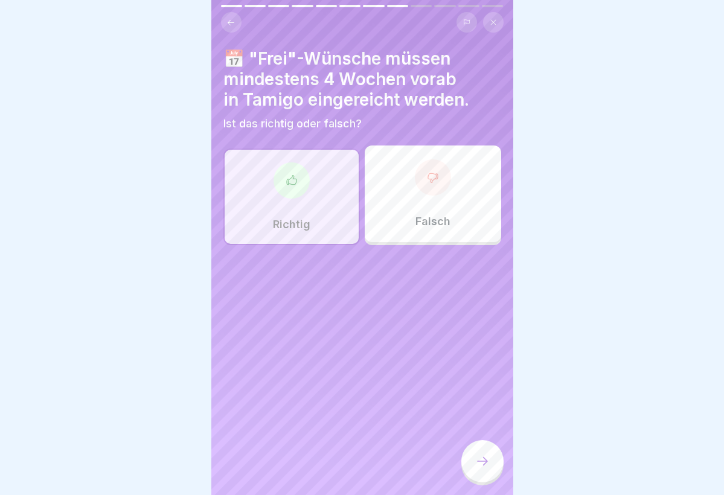
click at [500, 419] on div at bounding box center [482, 461] width 42 height 42
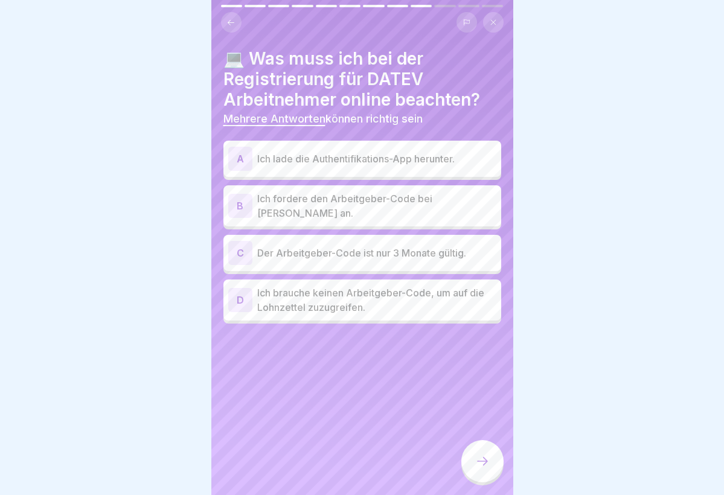
click at [393, 160] on p "Ich lade die Authentifikations-App herunter." at bounding box center [376, 159] width 239 height 14
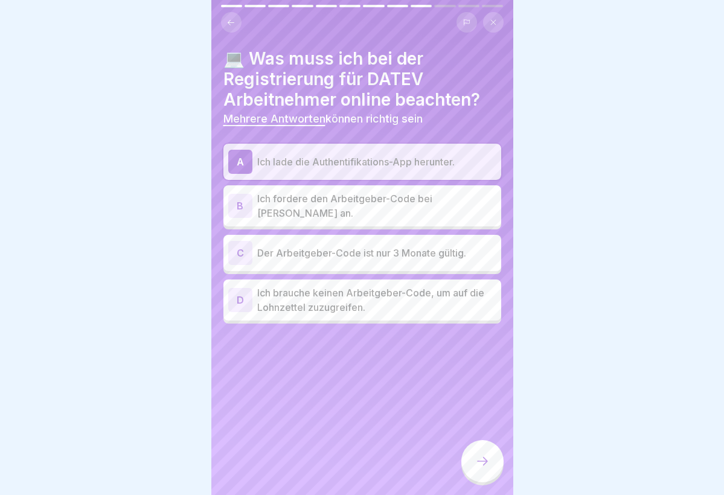
click at [376, 204] on p "Ich fordere den Arbeitgeber-Code bei Heike Fiedler an." at bounding box center [376, 205] width 239 height 29
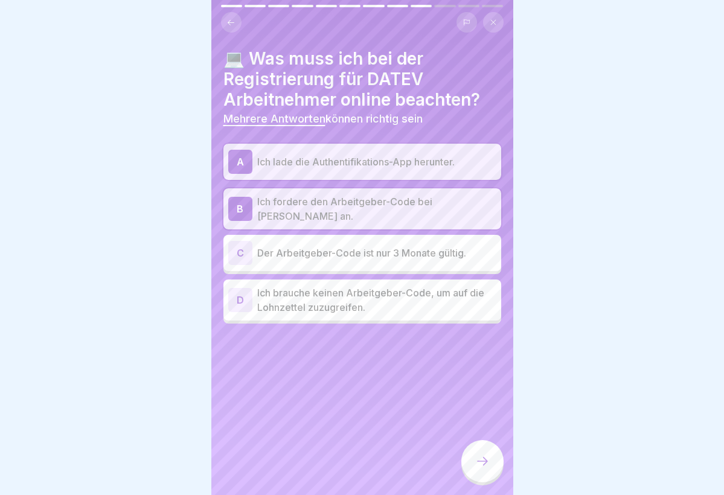
click at [364, 251] on p "Der Arbeitgeber-Code ist nur 3 Monate gültig." at bounding box center [376, 253] width 239 height 14
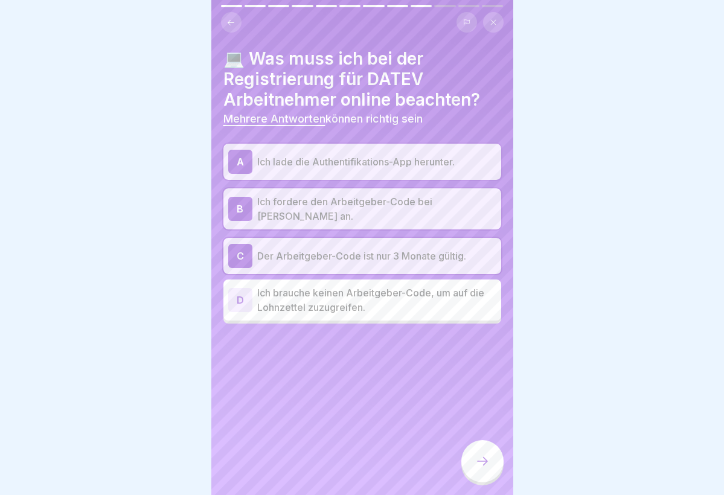
click at [477, 419] on icon at bounding box center [482, 461] width 14 height 14
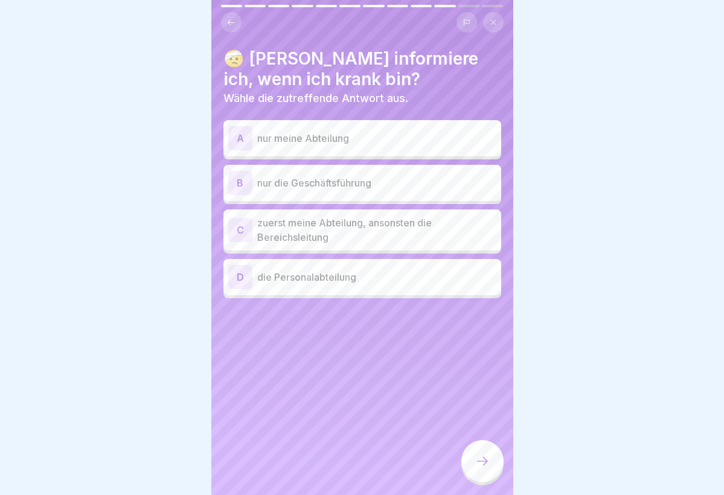
click at [372, 228] on p "zuerst meine Abteilung, ansonsten die Bereichsleitung" at bounding box center [376, 230] width 239 height 29
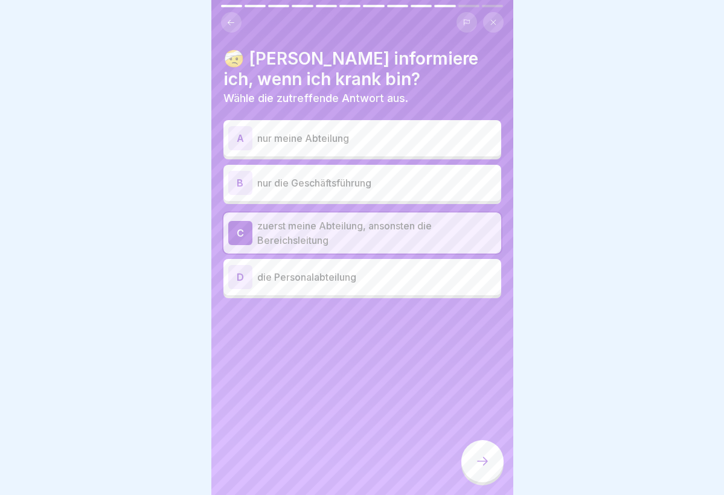
click at [372, 274] on p "die Personalabteilung" at bounding box center [376, 277] width 239 height 14
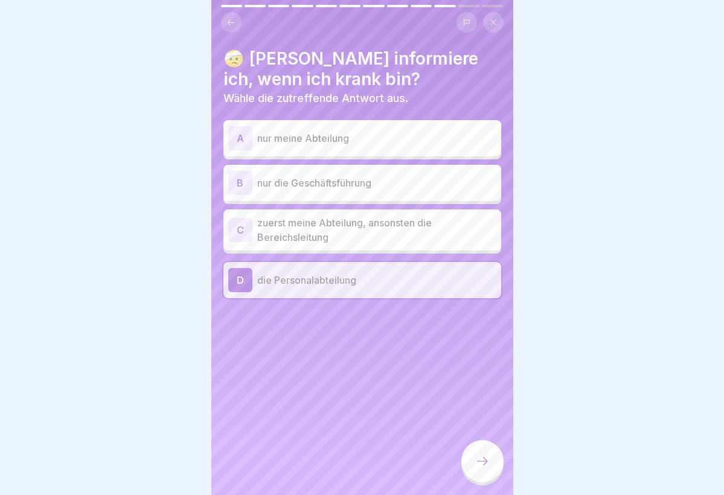
click at [366, 226] on p "zuerst meine Abteilung, ansonsten die Bereichsleitung" at bounding box center [376, 230] width 239 height 29
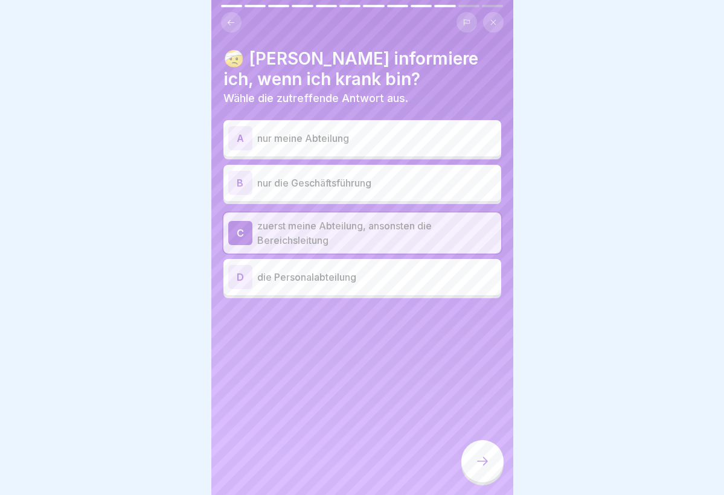
click at [491, 419] on div at bounding box center [482, 461] width 42 height 42
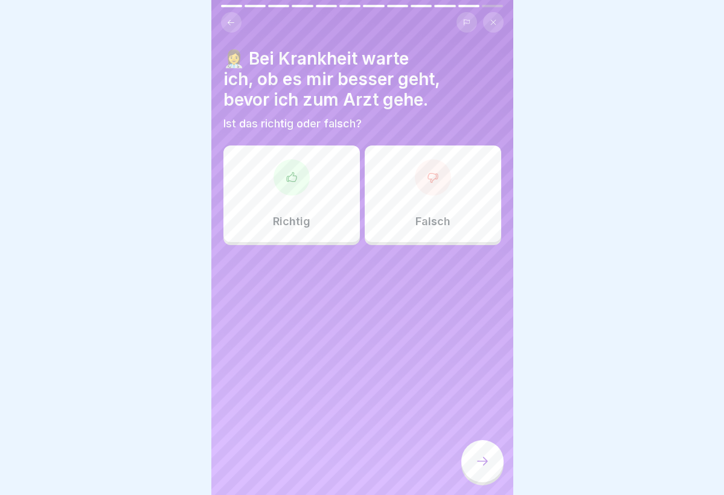
click at [277, 208] on div "Richtig" at bounding box center [291, 194] width 137 height 97
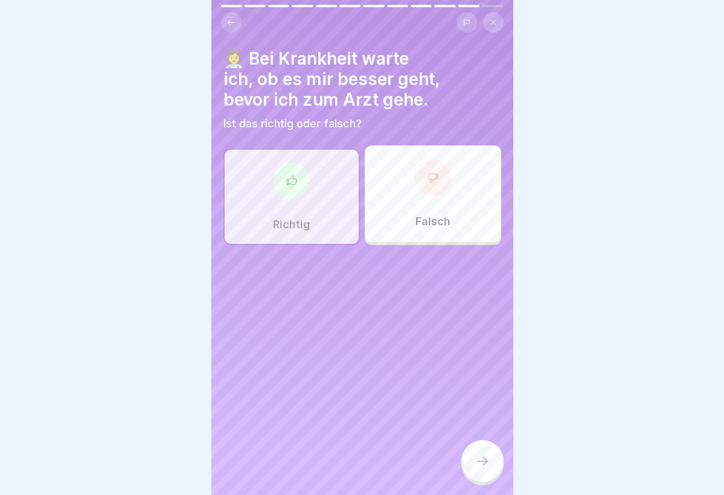
click at [483, 419] on div at bounding box center [482, 461] width 42 height 42
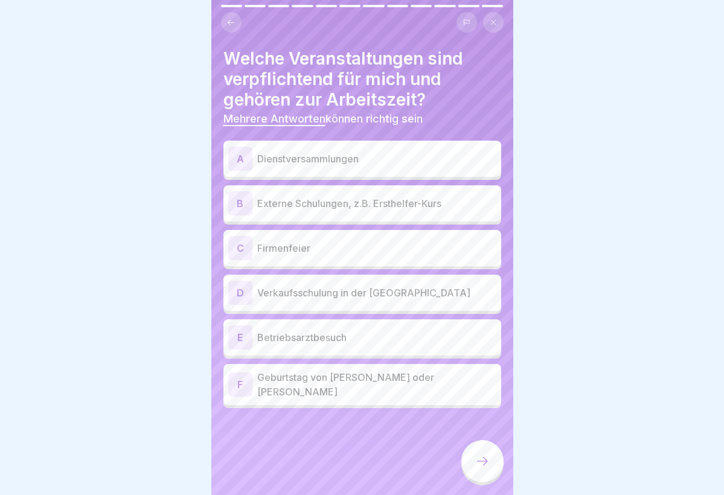
click at [391, 150] on div "A Dienstversammlungen" at bounding box center [362, 159] width 268 height 24
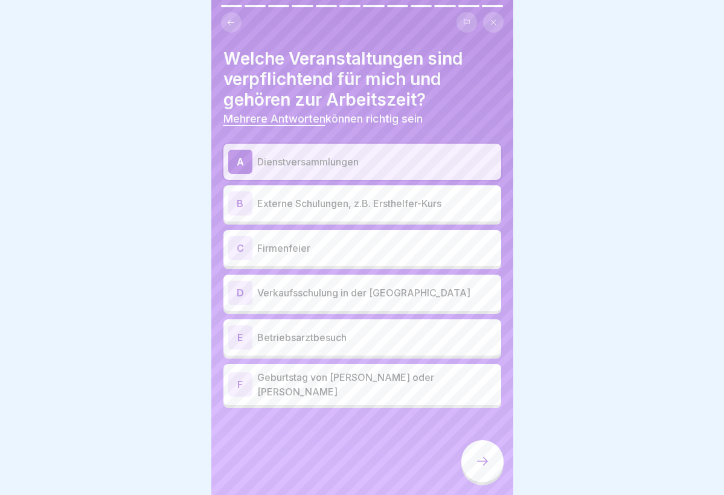
click at [373, 195] on div "B Externe Schulungen, z.B. Ersthelfer-Kurs" at bounding box center [362, 203] width 268 height 24
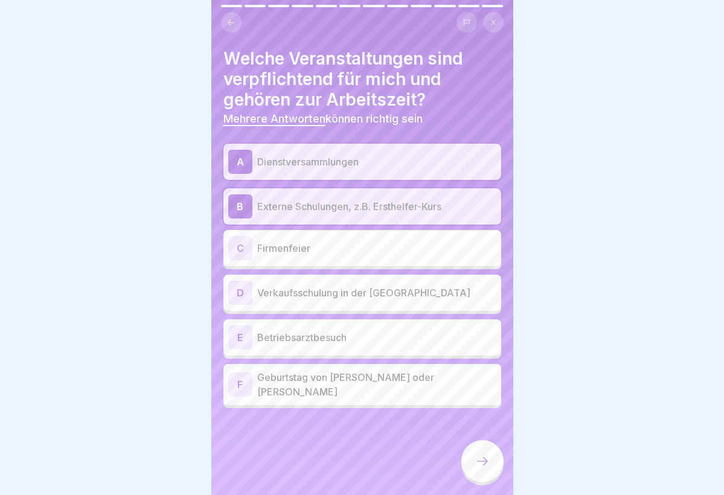
click at [331, 294] on p "Verkaufsschulung in der [GEOGRAPHIC_DATA]" at bounding box center [376, 293] width 239 height 14
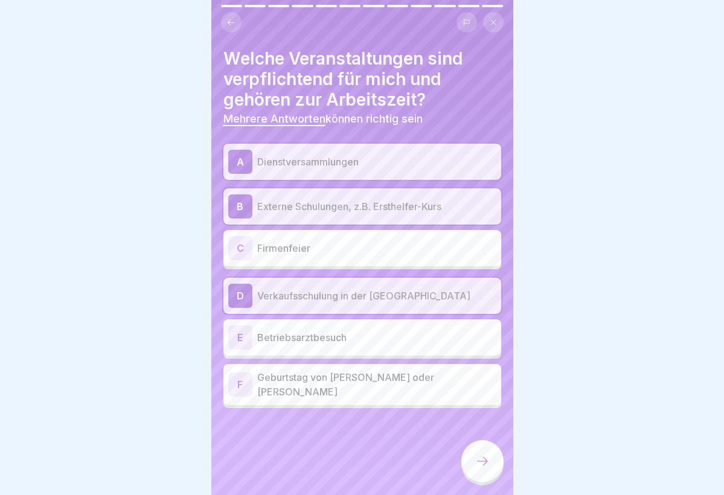
click at [321, 335] on p "Betriebsarztbesuch" at bounding box center [376, 337] width 239 height 14
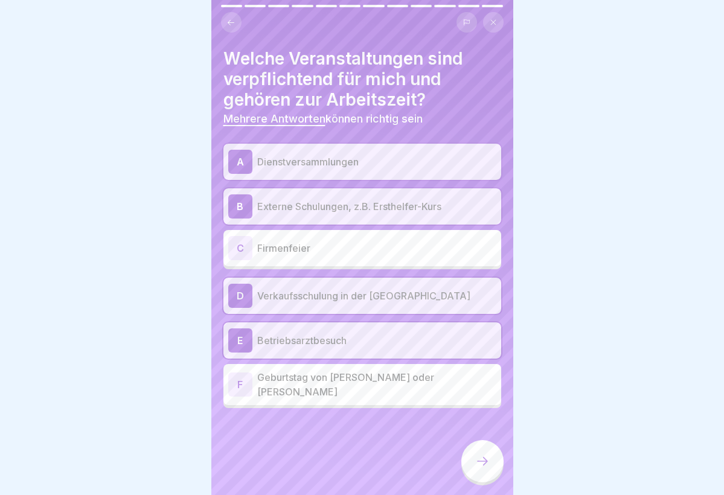
click at [472, 419] on div at bounding box center [482, 461] width 42 height 42
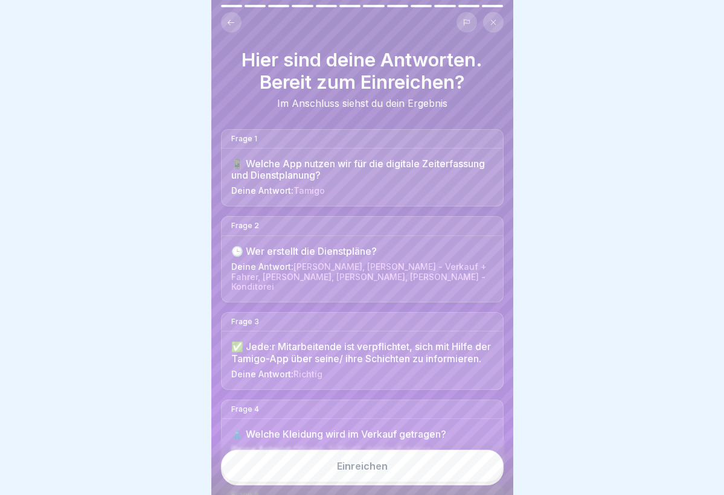
click at [358, 419] on div "Einreichen" at bounding box center [362, 466] width 51 height 11
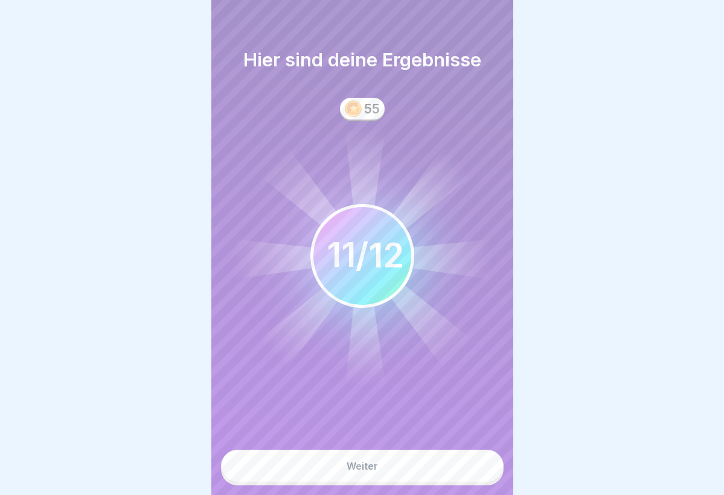
click at [354, 419] on button "Weiter" at bounding box center [362, 466] width 283 height 33
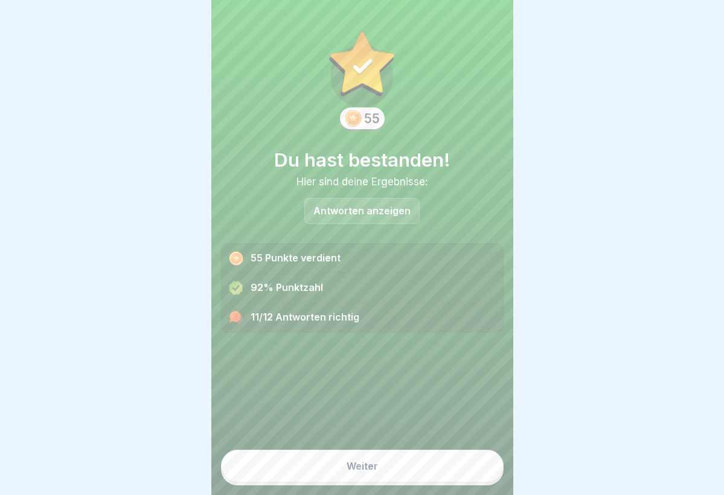
click at [351, 419] on button "Weiter" at bounding box center [362, 466] width 283 height 33
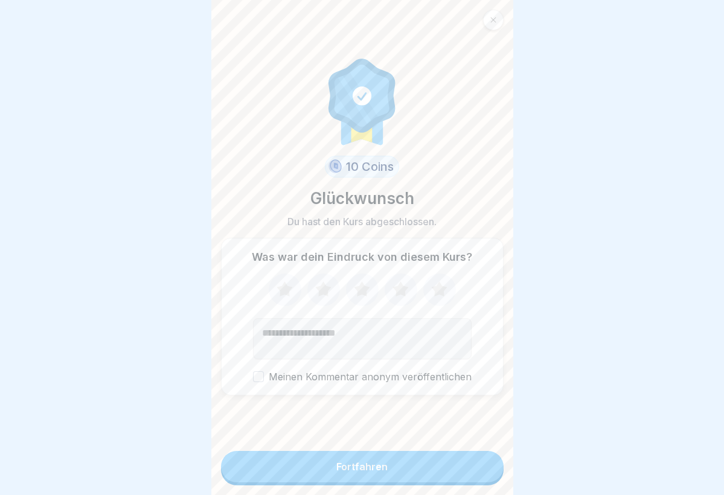
click at [437, 286] on icon at bounding box center [439, 288] width 16 height 15
click at [307, 419] on button "Fortfahren" at bounding box center [362, 466] width 283 height 31
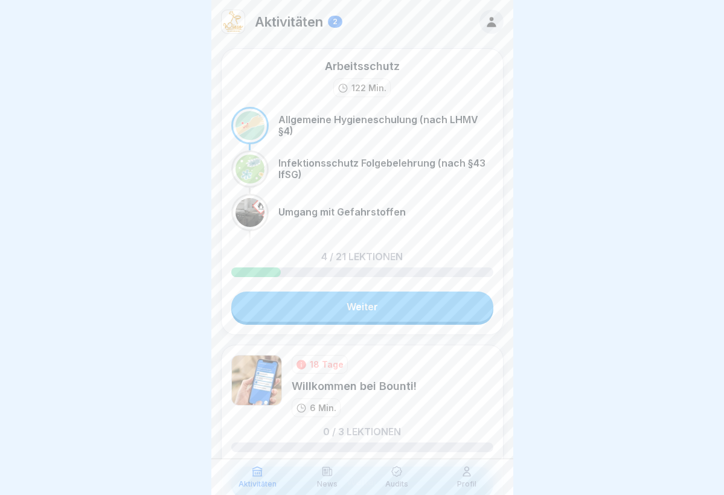
click at [292, 24] on p "Aktivitäten" at bounding box center [289, 22] width 68 height 16
click at [337, 19] on div "2" at bounding box center [335, 22] width 14 height 12
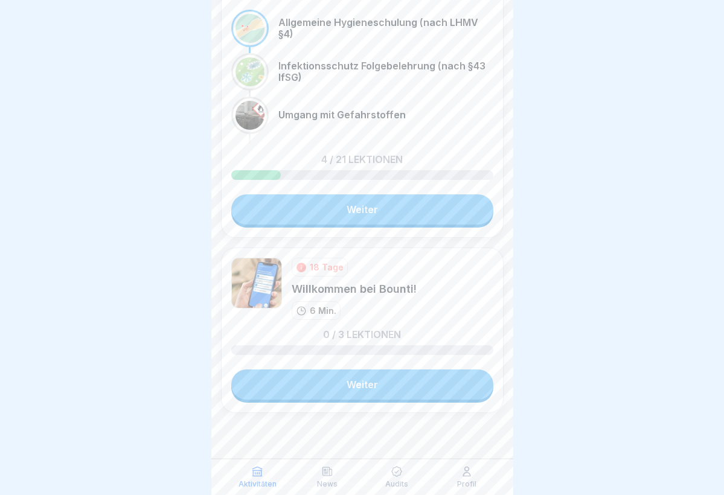
scroll to position [97, 0]
click at [370, 383] on link "Weiter" at bounding box center [362, 385] width 262 height 30
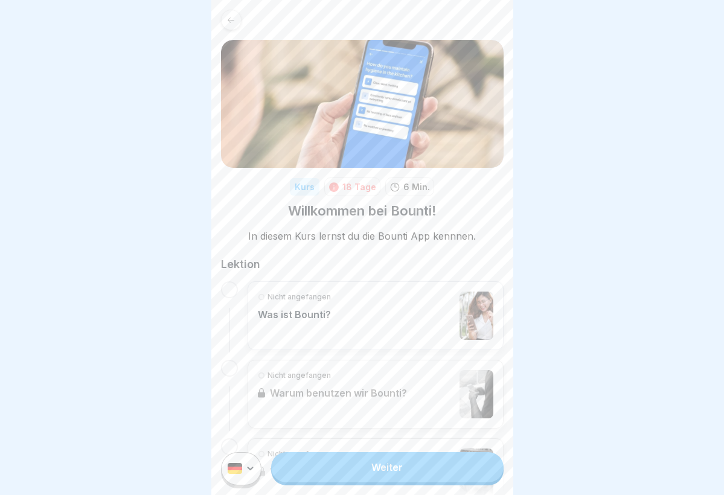
click at [372, 318] on div "Nicht angefangen Was ist Bounti?" at bounding box center [376, 316] width 236 height 48
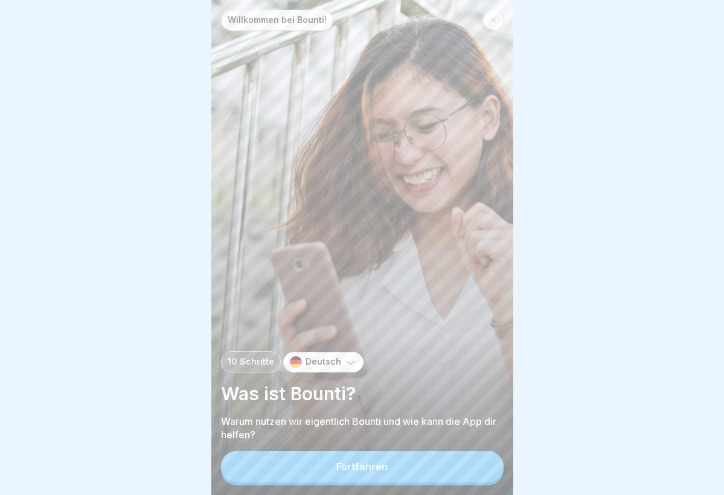
click at [338, 419] on button "Fortfahren" at bounding box center [362, 466] width 283 height 31
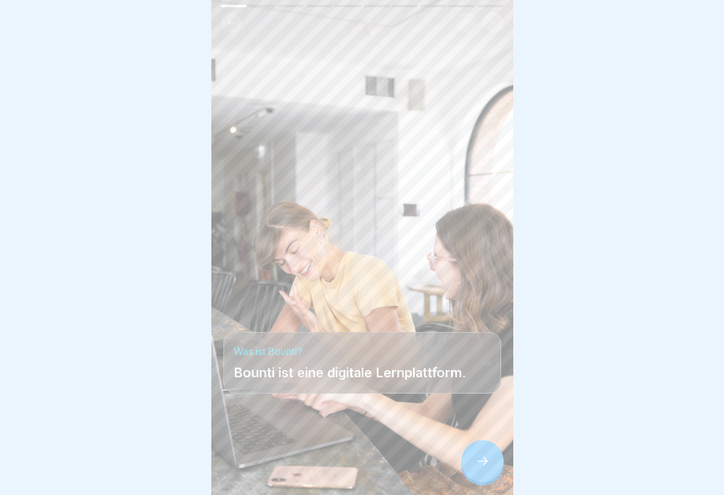
click at [476, 419] on icon at bounding box center [482, 461] width 14 height 14
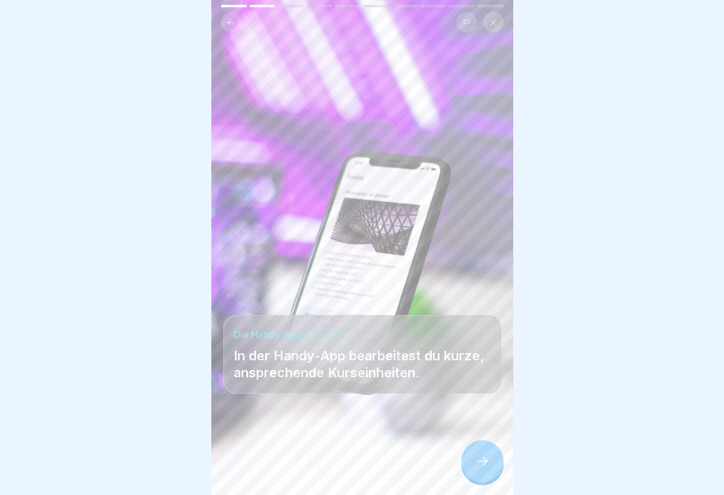
click at [476, 419] on icon at bounding box center [482, 461] width 14 height 14
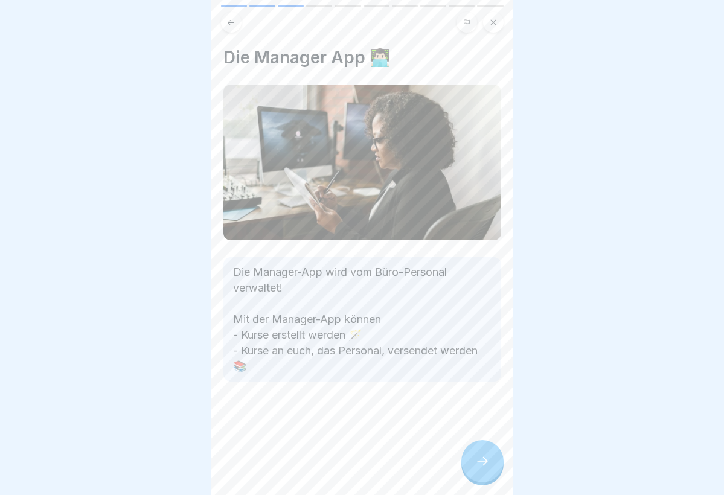
click at [476, 419] on div at bounding box center [482, 461] width 42 height 42
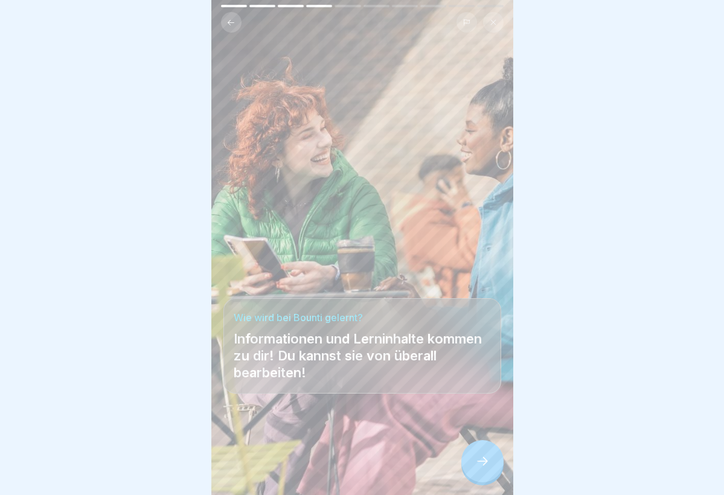
click at [476, 419] on div at bounding box center [482, 461] width 42 height 42
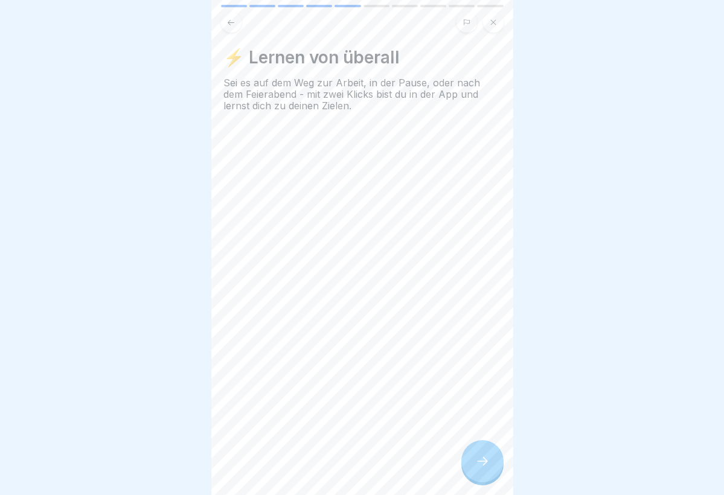
click at [476, 419] on div at bounding box center [482, 461] width 42 height 42
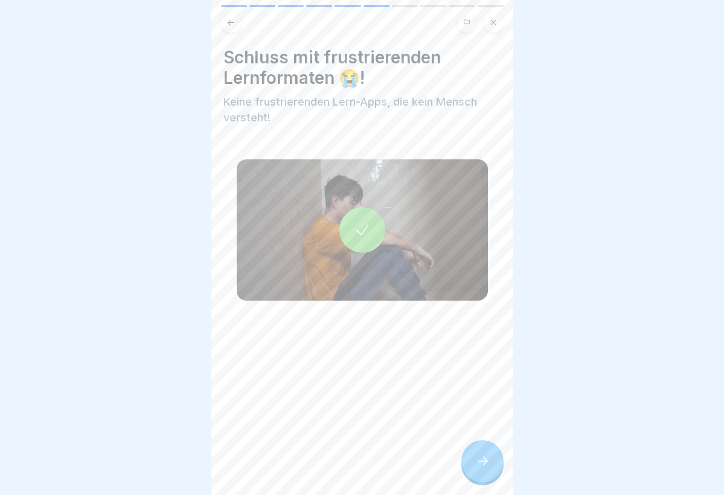
click at [487, 419] on div at bounding box center [482, 461] width 42 height 42
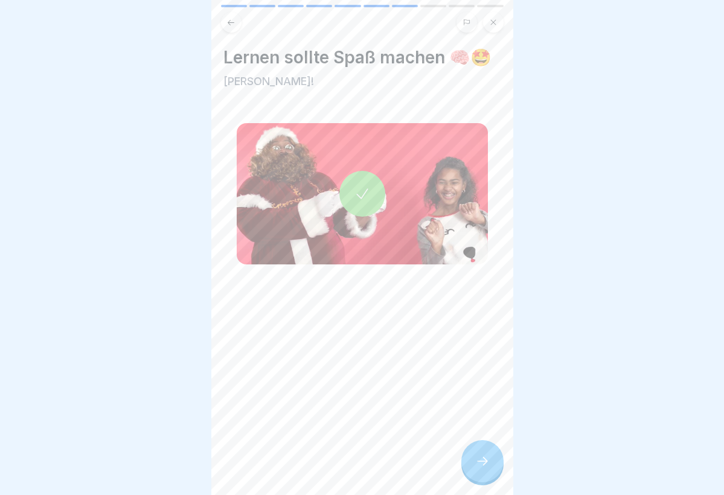
click at [487, 419] on div at bounding box center [482, 461] width 42 height 42
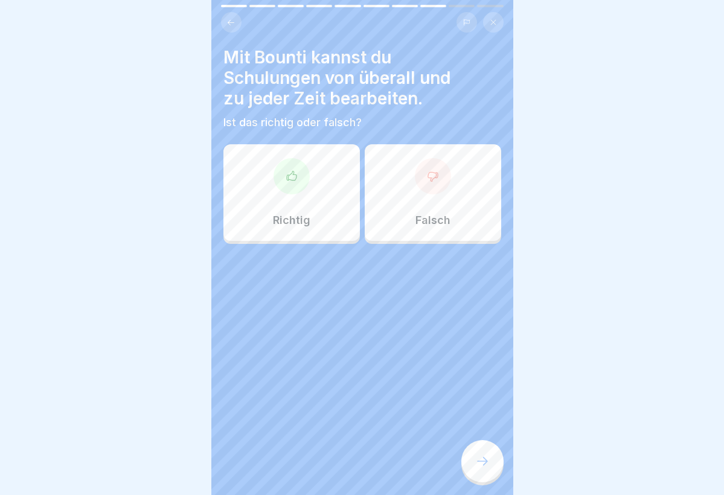
click at [297, 175] on icon at bounding box center [292, 176] width 12 height 12
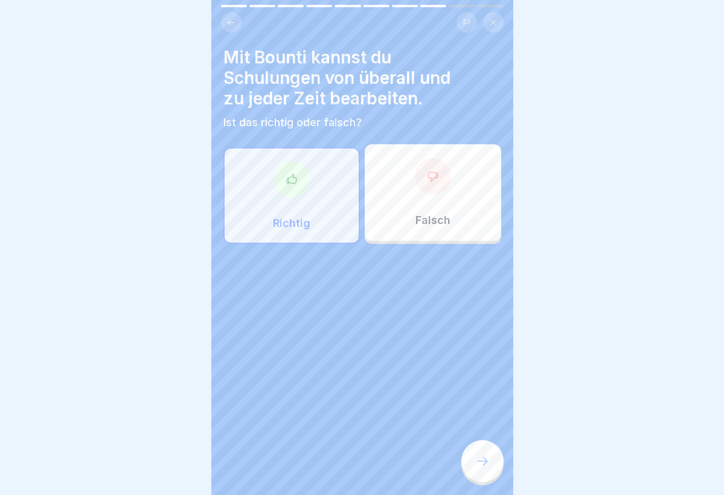
click at [297, 175] on icon at bounding box center [292, 179] width 12 height 12
click at [478, 419] on icon at bounding box center [482, 461] width 14 height 14
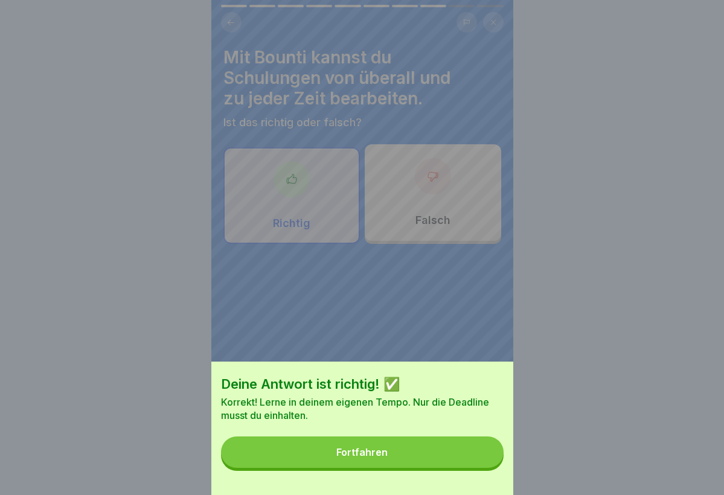
click at [324, 419] on button "Fortfahren" at bounding box center [362, 452] width 283 height 31
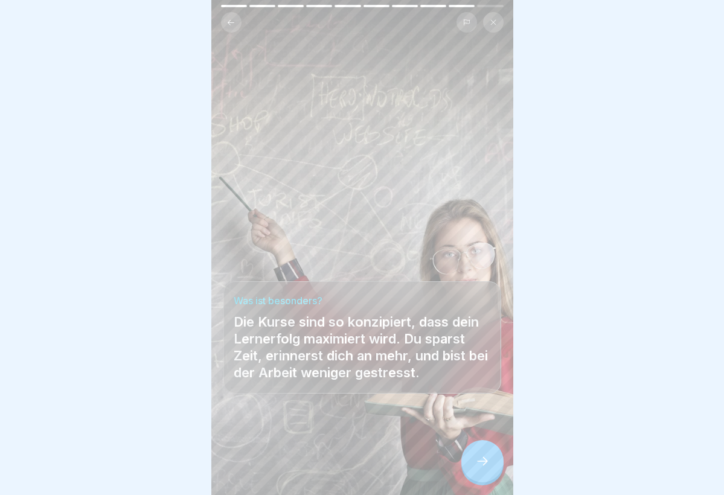
click at [484, 419] on icon at bounding box center [482, 461] width 14 height 14
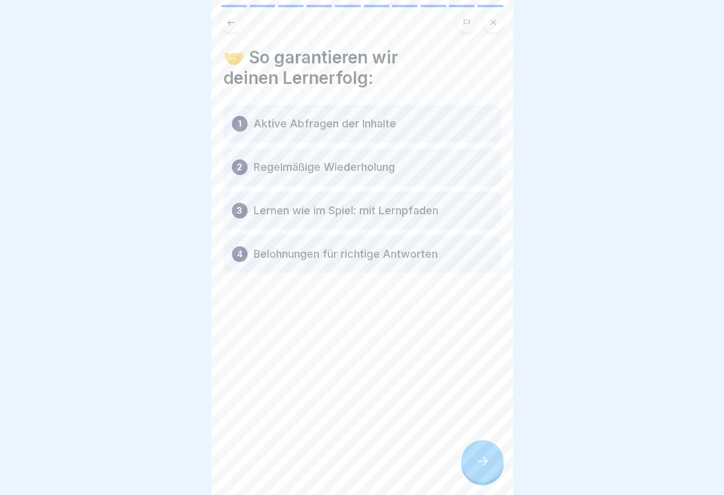
click at [486, 419] on icon at bounding box center [482, 461] width 14 height 14
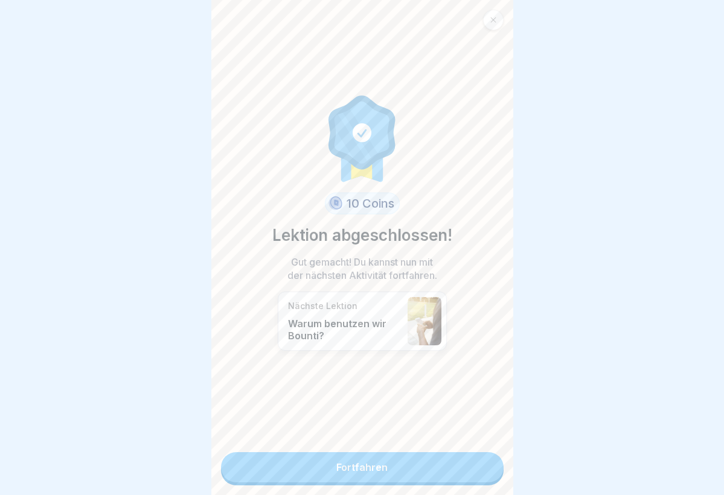
click at [370, 419] on link "Fortfahren" at bounding box center [362, 467] width 283 height 30
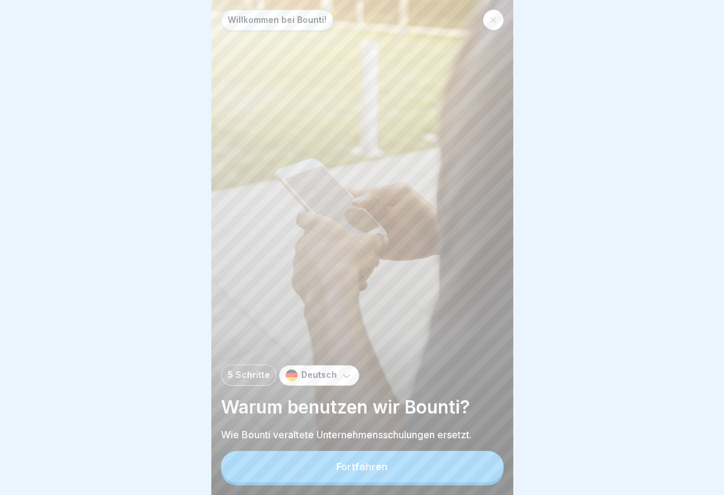
click at [355, 419] on div "Fortfahren" at bounding box center [361, 466] width 51 height 11
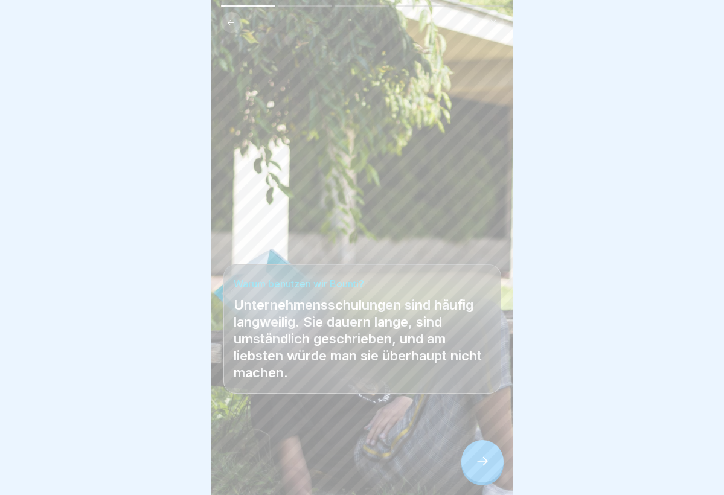
click at [481, 419] on icon at bounding box center [482, 461] width 14 height 14
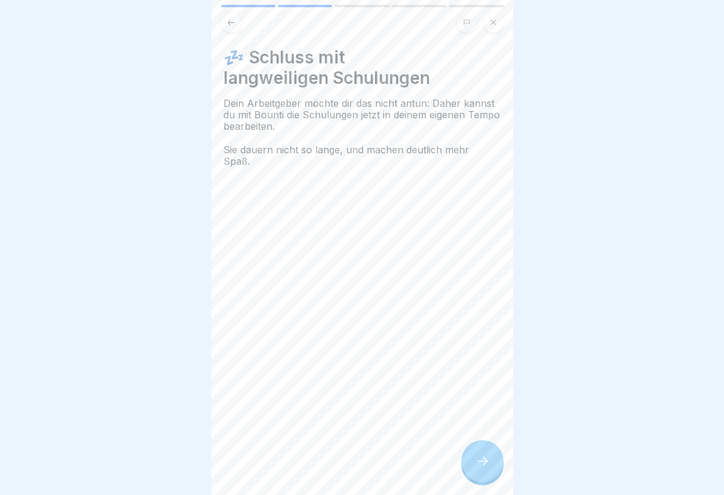
click at [481, 419] on icon at bounding box center [482, 461] width 14 height 14
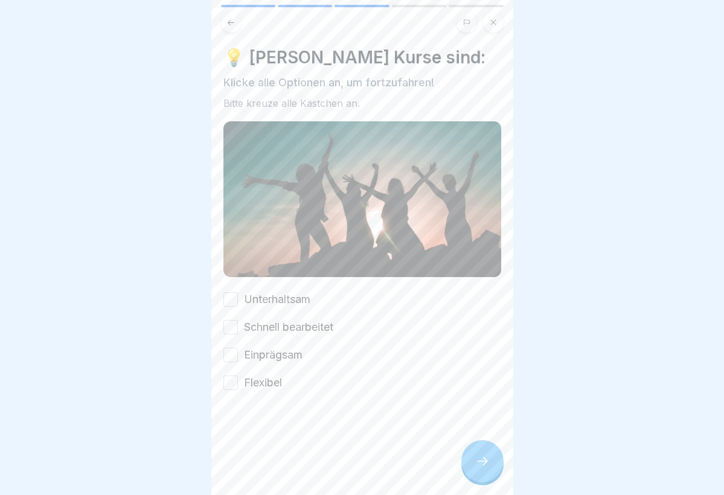
click at [228, 301] on button "Unterhaltsam" at bounding box center [230, 299] width 14 height 14
click at [227, 335] on button "Schnell bearbeitet" at bounding box center [230, 327] width 14 height 14
click at [227, 358] on button "Einprägsam" at bounding box center [230, 355] width 14 height 14
click at [227, 385] on button "Flexibel" at bounding box center [230, 383] width 14 height 14
click at [487, 419] on div at bounding box center [482, 461] width 42 height 42
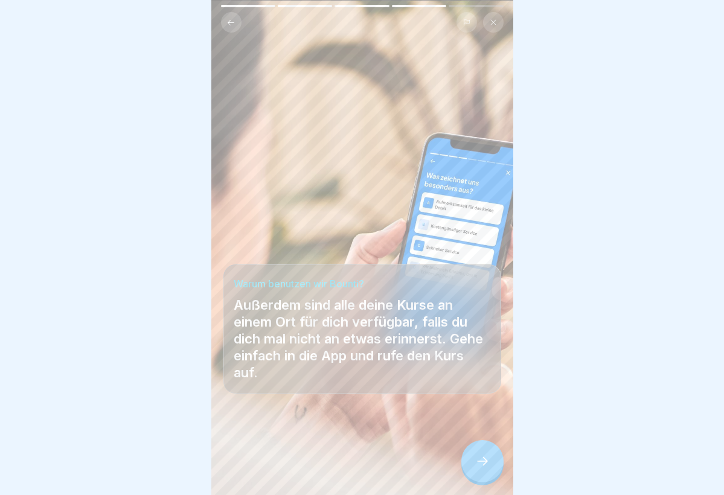
click at [485, 419] on icon at bounding box center [482, 461] width 14 height 14
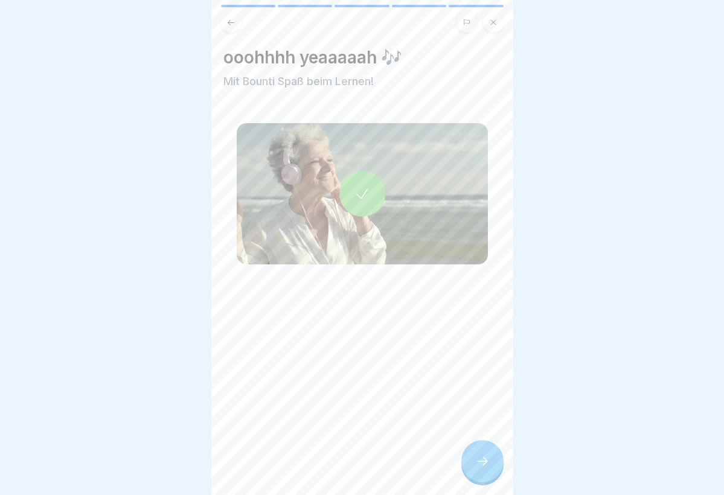
click at [485, 419] on icon at bounding box center [482, 461] width 14 height 14
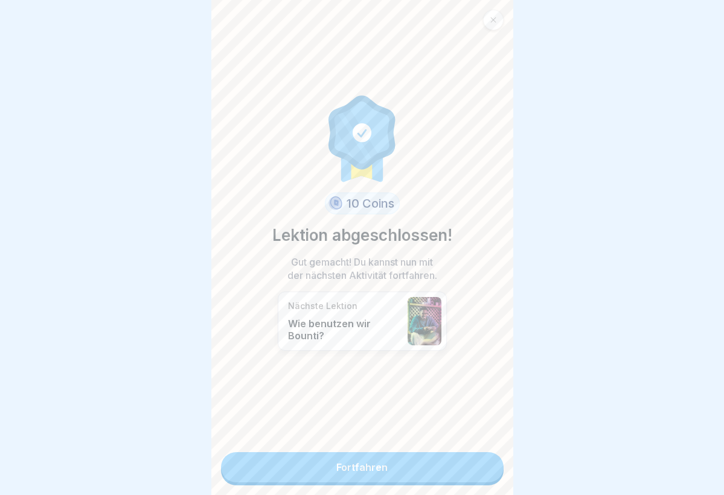
click at [367, 419] on link "Fortfahren" at bounding box center [362, 467] width 283 height 30
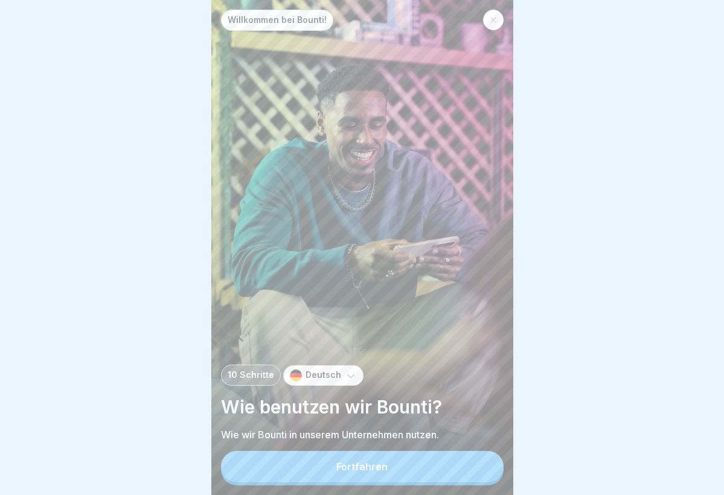
click at [367, 419] on div "Fortfahren" at bounding box center [361, 466] width 51 height 11
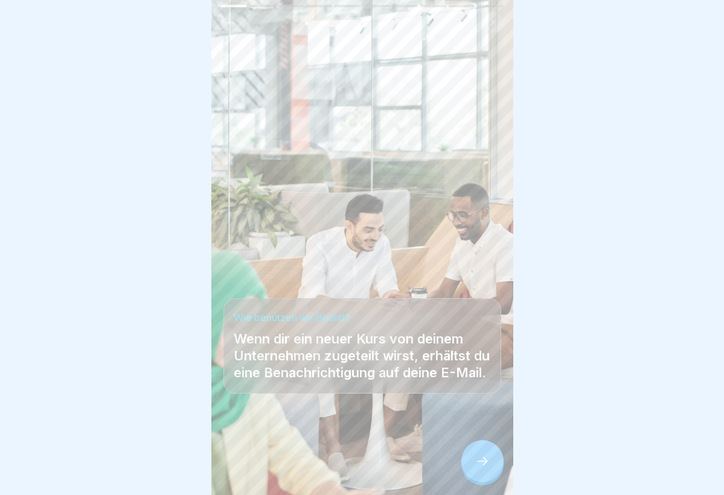
click at [472, 419] on div at bounding box center [482, 461] width 42 height 42
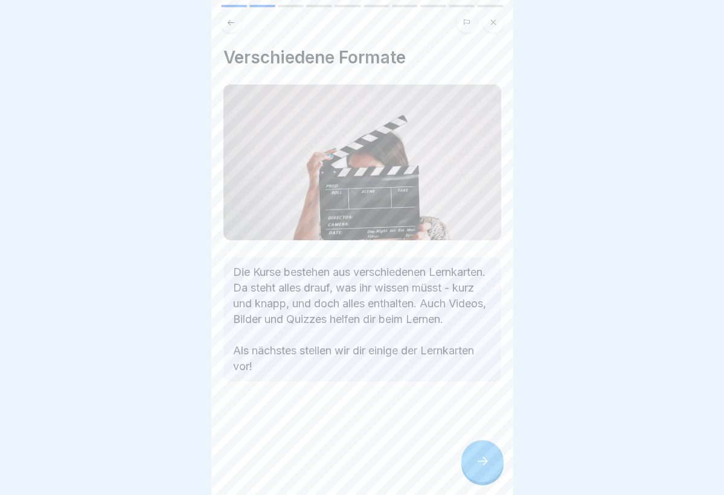
click at [472, 419] on div at bounding box center [482, 461] width 42 height 42
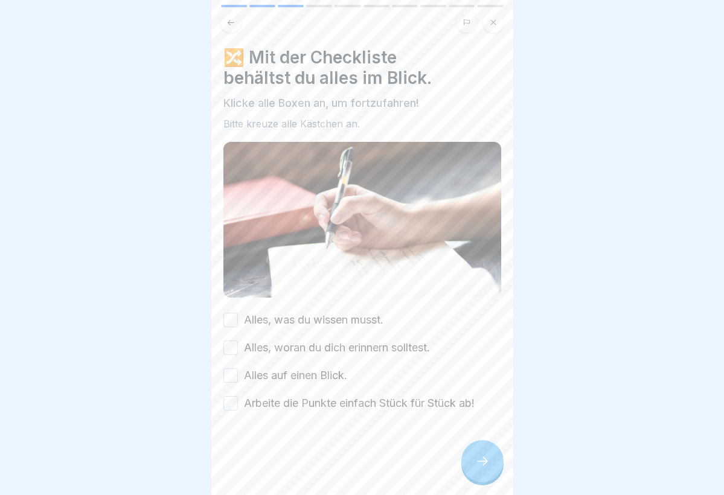
click at [298, 319] on label "Alles, was du wissen musst." at bounding box center [314, 320] width 140 height 16
click at [238, 319] on button "Alles, was du wissen musst." at bounding box center [230, 320] width 14 height 14
click at [297, 353] on label "Alles, woran du dich erinnern solltest." at bounding box center [337, 348] width 186 height 16
click at [238, 353] on button "Alles, woran du dich erinnern solltest." at bounding box center [230, 348] width 14 height 14
click at [296, 370] on label "Alles auf einen Blick." at bounding box center [295, 376] width 103 height 16
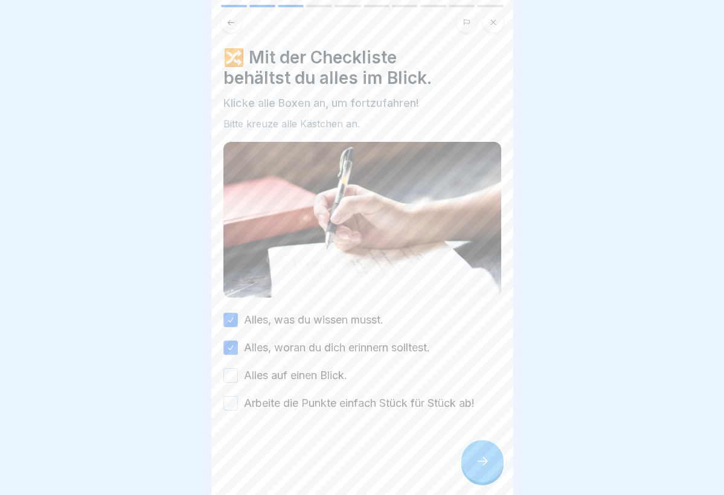
click at [238, 370] on button "Alles auf einen Blick." at bounding box center [230, 375] width 14 height 14
click at [295, 407] on label "Arbeite die Punkte einfach Stück für Stück ab!" at bounding box center [359, 404] width 231 height 16
click at [238, 407] on button "Arbeite die Punkte einfach Stück für Stück ab!" at bounding box center [230, 403] width 14 height 14
click at [474, 419] on div at bounding box center [482, 461] width 42 height 42
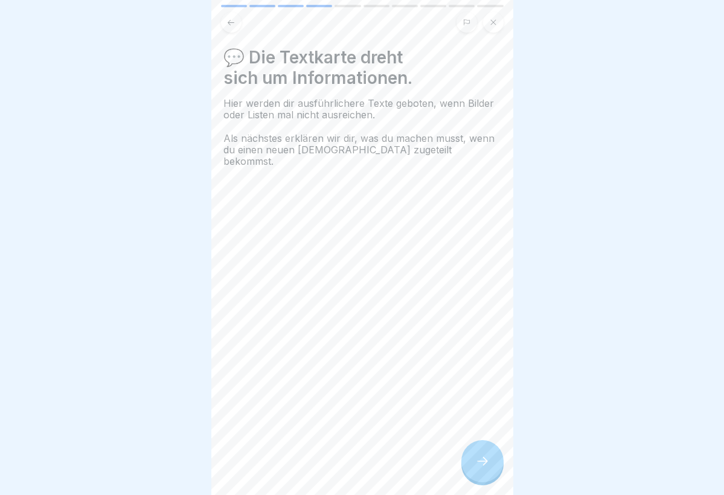
click at [482, 419] on icon at bounding box center [482, 461] width 14 height 14
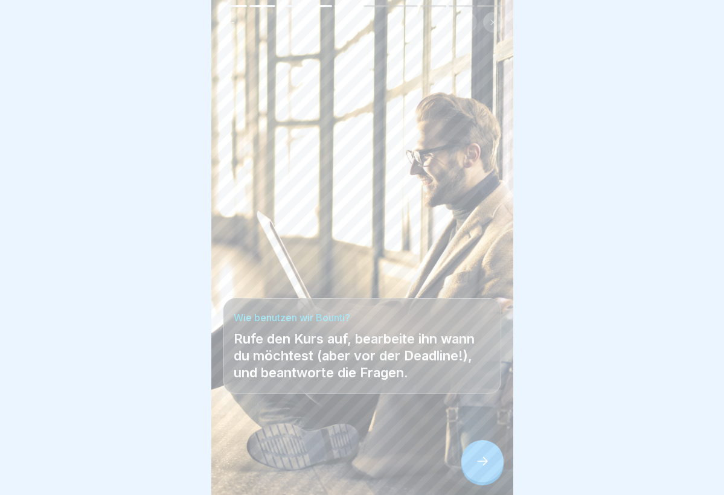
click at [482, 419] on icon at bounding box center [482, 461] width 14 height 14
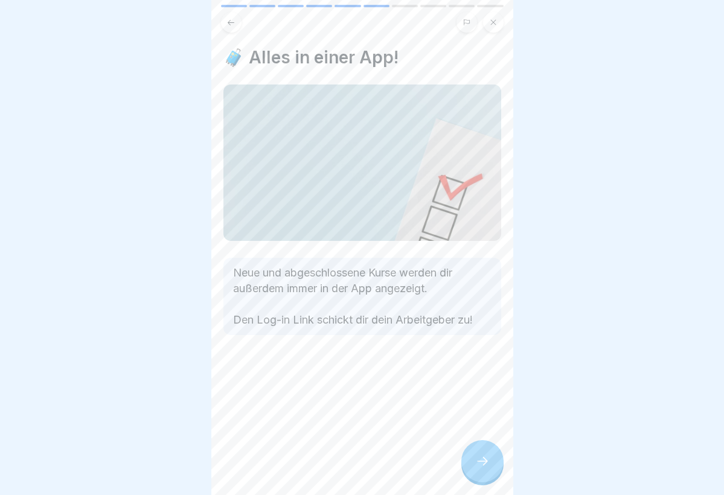
click at [487, 419] on div at bounding box center [482, 461] width 42 height 42
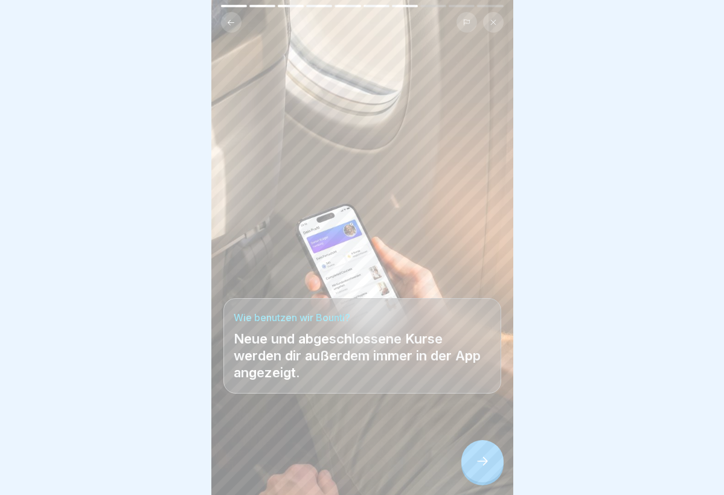
click at [479, 419] on icon at bounding box center [482, 461] width 14 height 14
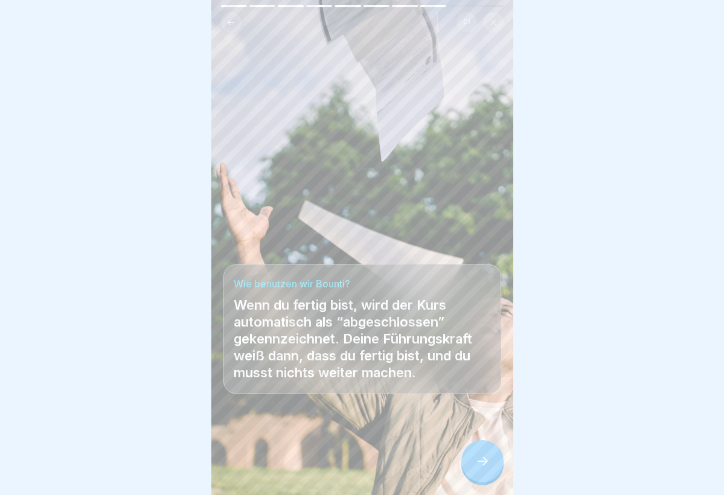
click at [479, 419] on icon at bounding box center [482, 461] width 14 height 14
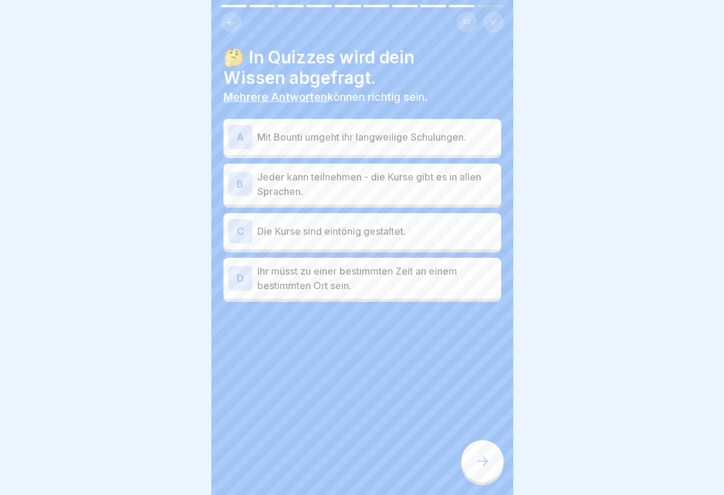
click at [362, 146] on div "A Mit Bounti umgeht ihr langweilige Schulungen." at bounding box center [362, 137] width 268 height 24
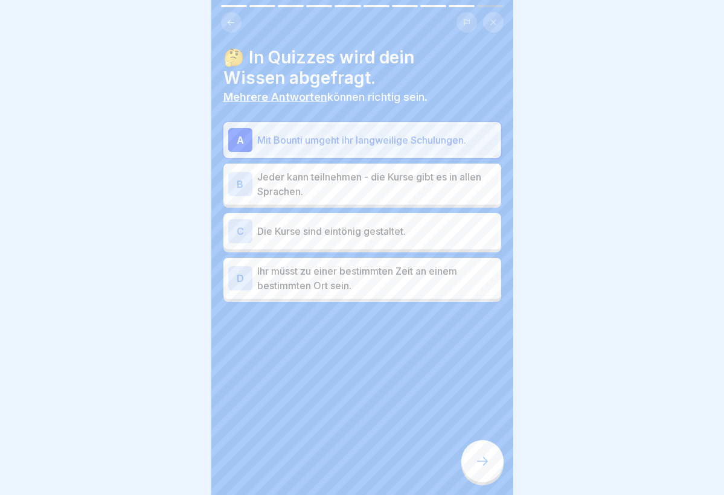
click at [355, 182] on p "Jeder kann teilnehmen - die Kurse gibt es in allen Sprachen." at bounding box center [376, 184] width 239 height 29
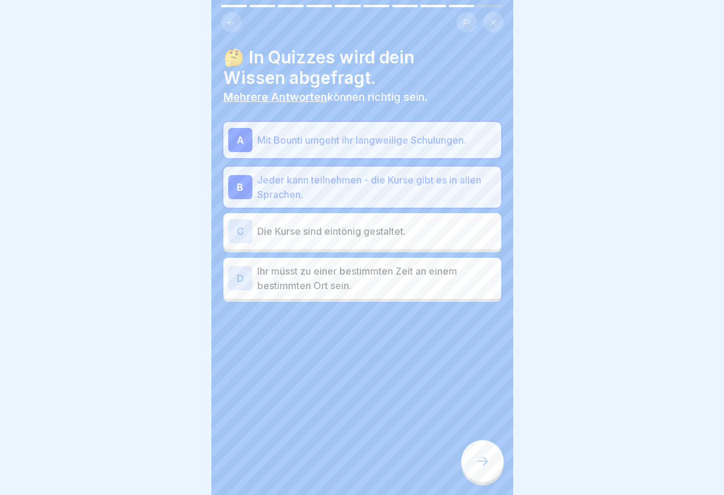
click at [483, 419] on div at bounding box center [482, 461] width 42 height 42
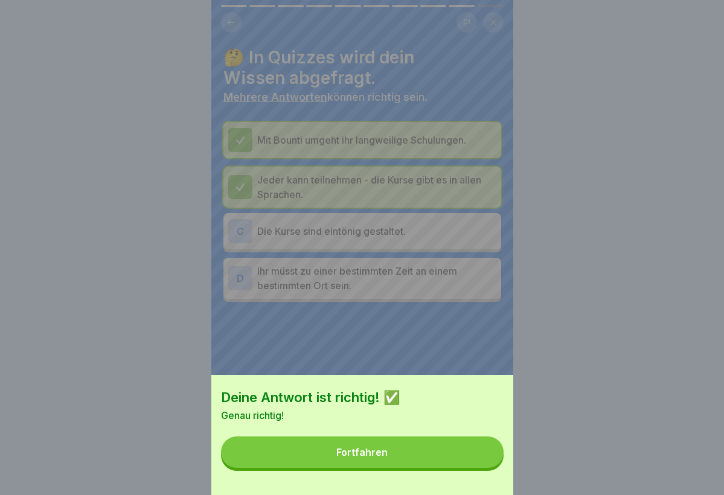
click at [382, 419] on div "Fortfahren" at bounding box center [361, 452] width 51 height 11
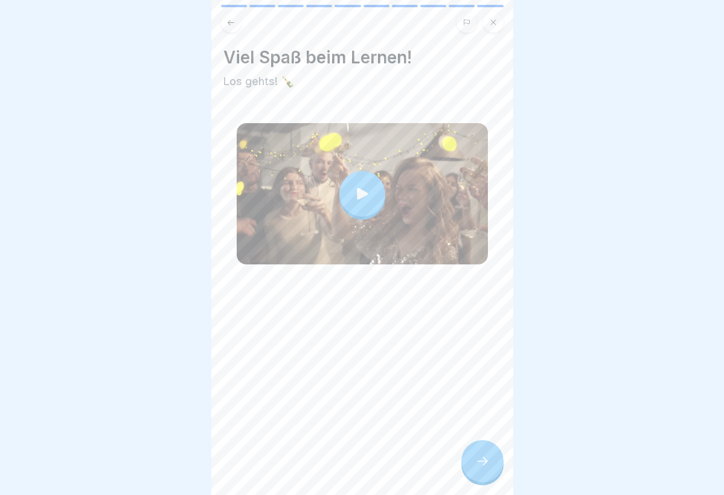
click at [480, 419] on div at bounding box center [482, 461] width 42 height 42
click at [484, 419] on div at bounding box center [482, 461] width 42 height 42
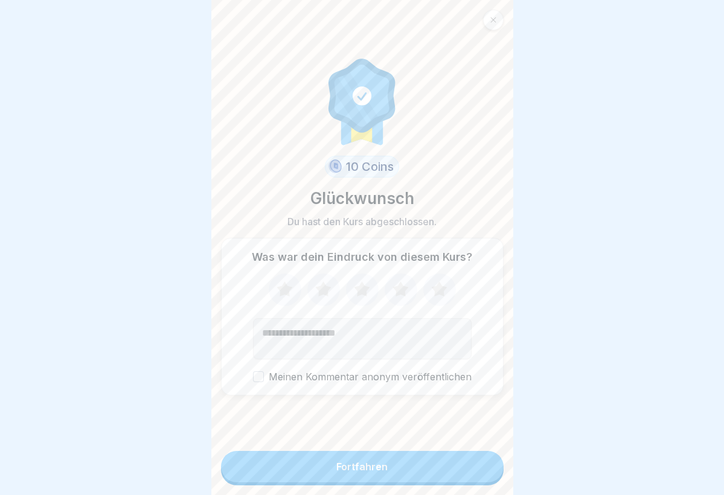
click at [350, 419] on button "Fortfahren" at bounding box center [362, 466] width 283 height 31
